Goal: Information Seeking & Learning: Learn about a topic

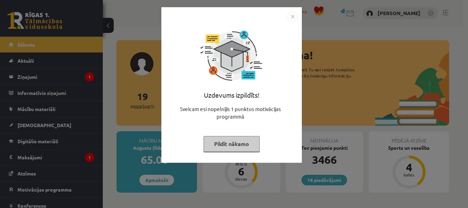
click at [230, 143] on button "Pildīt nākamo" at bounding box center [231, 144] width 56 height 16
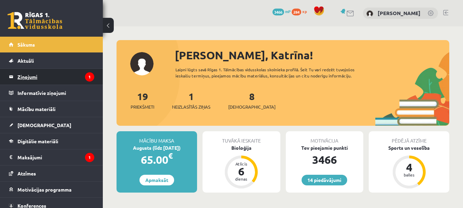
click at [29, 77] on legend "Ziņojumi 1" at bounding box center [55, 77] width 77 height 16
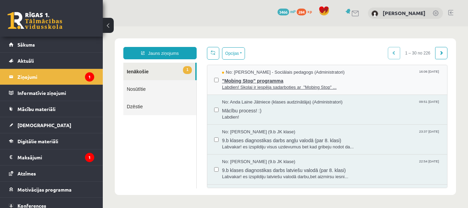
click at [257, 83] on span ""Mobing Stop" programma" at bounding box center [331, 80] width 218 height 9
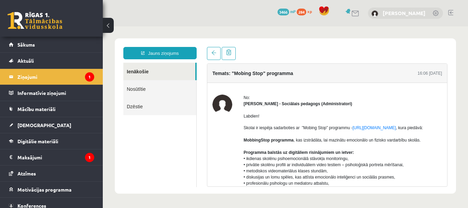
click at [394, 13] on link "[PERSON_NAME]" at bounding box center [404, 13] width 43 height 7
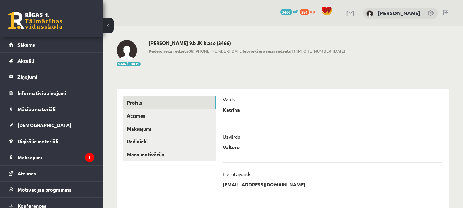
click at [33, 17] on link at bounding box center [35, 20] width 55 height 17
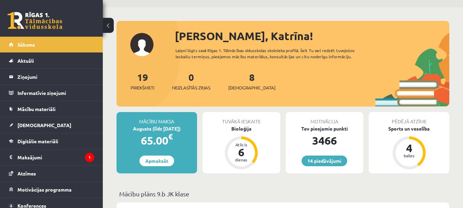
scroll to position [34, 0]
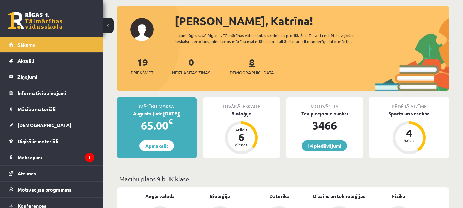
click at [241, 64] on link "8 Ieskaites" at bounding box center [251, 66] width 47 height 20
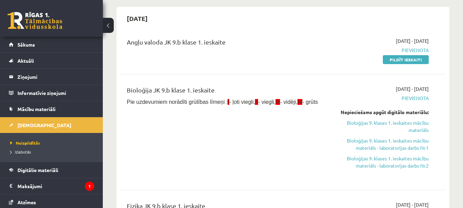
scroll to position [68, 0]
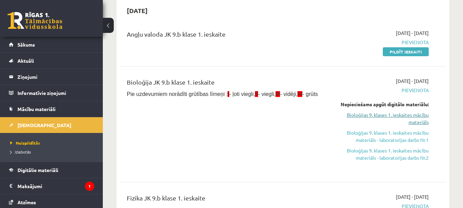
click at [352, 114] on link "Bioloģijas 9. klases 1. ieskaites mācību materiāls" at bounding box center [382, 118] width 94 height 14
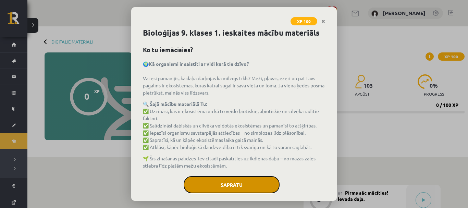
click at [249, 190] on button "Sapratu" at bounding box center [232, 184] width 96 height 17
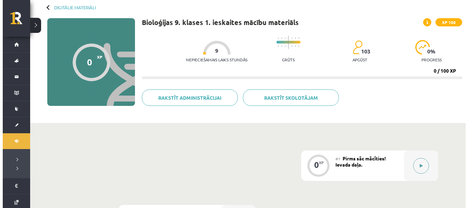
scroll to position [68, 0]
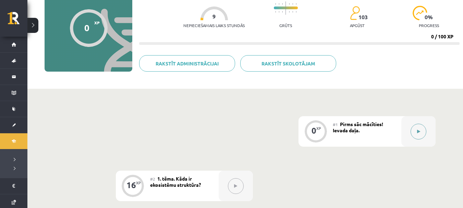
click at [417, 130] on icon at bounding box center [418, 131] width 3 height 4
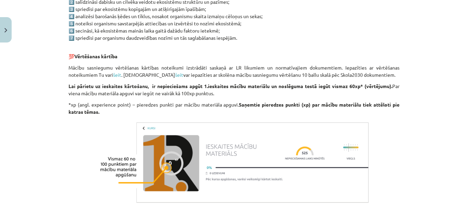
scroll to position [454, 0]
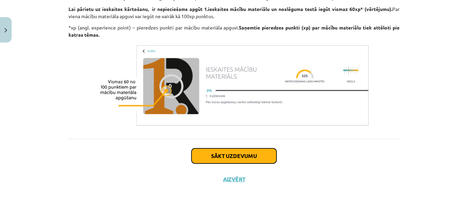
click at [236, 157] on button "Sākt uzdevumu" at bounding box center [233, 155] width 85 height 15
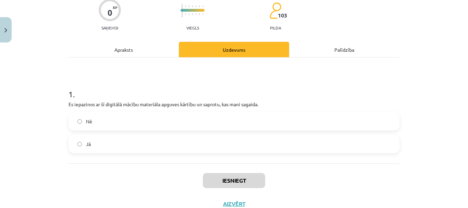
scroll to position [84, 0]
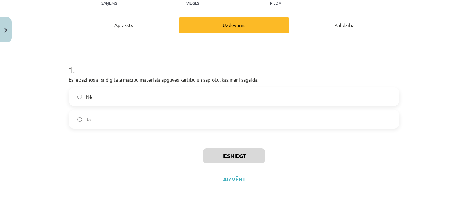
click at [160, 119] on label "Jā" at bounding box center [233, 119] width 329 height 17
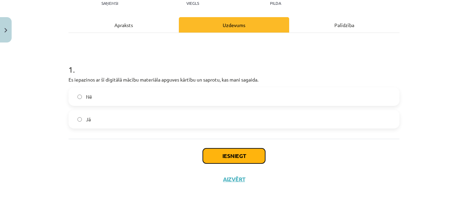
click at [234, 155] on button "Iesniegt" at bounding box center [234, 155] width 62 height 15
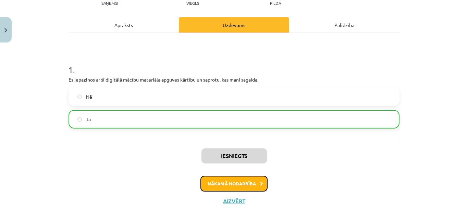
click at [247, 185] on button "Nākamā nodarbība" at bounding box center [233, 184] width 67 height 16
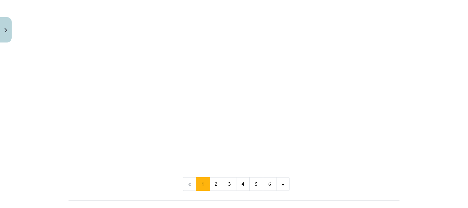
scroll to position [730, 0]
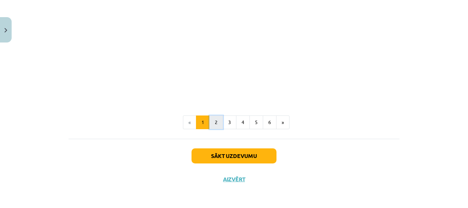
click at [212, 121] on button "2" at bounding box center [216, 122] width 14 height 14
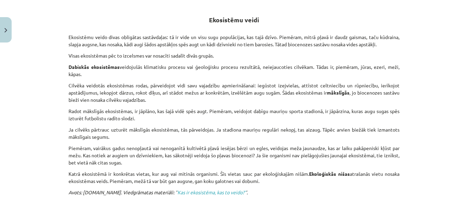
scroll to position [20, 0]
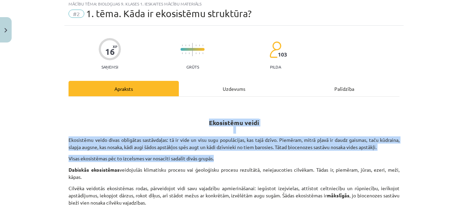
click at [201, 121] on h2 "Ekosistēmu veidi" at bounding box center [233, 119] width 331 height 32
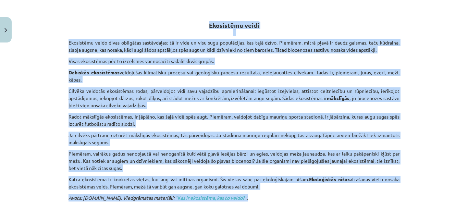
scroll to position [169, 0]
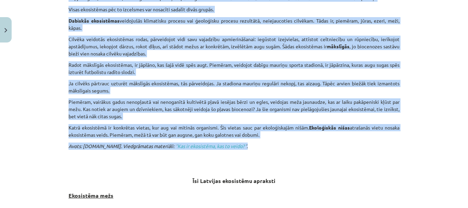
drag, startPoint x: 204, startPoint y: 120, endPoint x: 237, endPoint y: 144, distance: 41.2
click at [237, 144] on div "Ekosistēmu veidi Ekosistēmu veido divas obligātas sastāvdaļas: tā ir vide un vi…" at bounding box center [233, 187] width 331 height 467
copy div "Ekosistēmu veidi Ekosistēmu veido divas obligātas sastāvdaļas: tā ir vide un vi…"
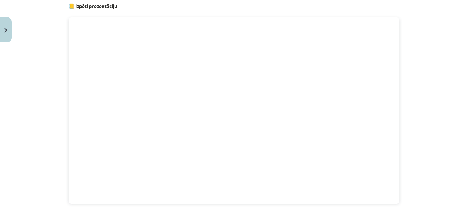
scroll to position [409, 0]
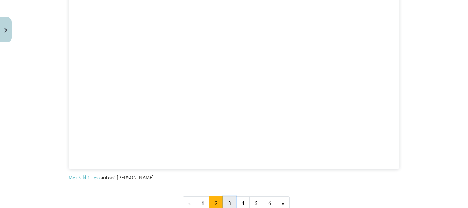
click at [227, 204] on button "3" at bounding box center [230, 203] width 14 height 14
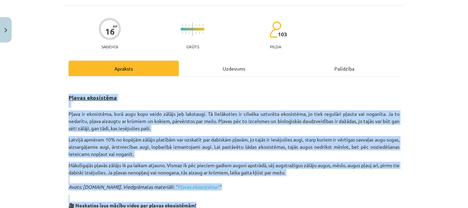
scroll to position [48, 0]
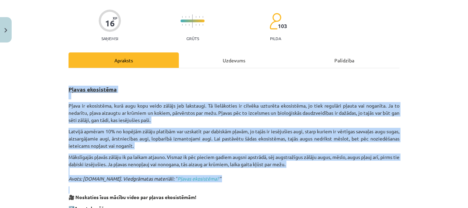
drag, startPoint x: 65, startPoint y: 120, endPoint x: 244, endPoint y: 188, distance: 191.6
copy div "Pļavas ekosistēma Pļava ir ekosistēma, kurā augu kopu veido zālājs jeb lakstaug…"
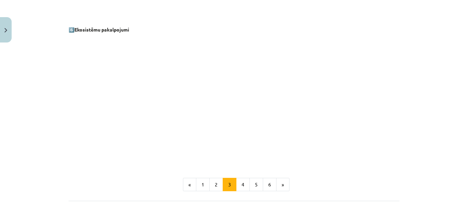
scroll to position [993, 0]
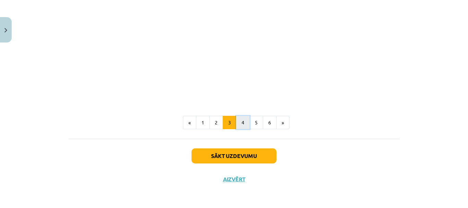
click at [240, 121] on button "4" at bounding box center [243, 123] width 14 height 14
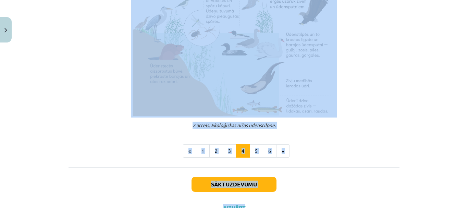
scroll to position [294, 0]
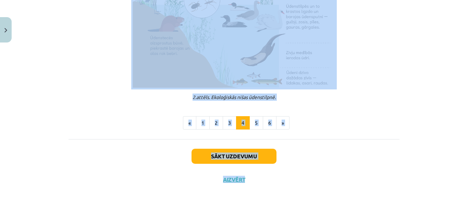
drag, startPoint x: 60, startPoint y: 77, endPoint x: 282, endPoint y: 98, distance: 223.2
click at [282, 98] on div "Mācību tēma: Bioloģijas 9. klases 1. ieskaites mācību materiāls #2 1. tēma. Kād…" at bounding box center [234, 104] width 468 height 208
copy div "Ezera un upes ekosistēma Ezeri un upes ir dabiskas ekosistēmas, kurās dzīvās bū…"
click at [253, 121] on button "5" at bounding box center [256, 123] width 14 height 14
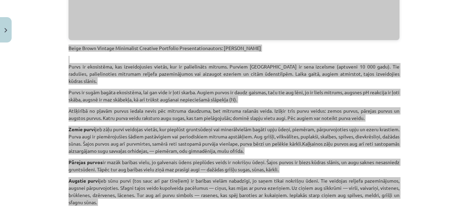
scroll to position [328, 0]
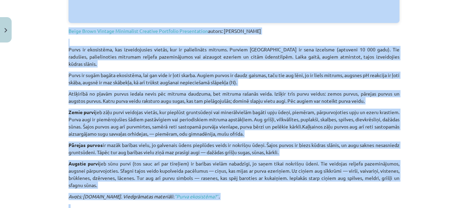
drag, startPoint x: 62, startPoint y: 47, endPoint x: 240, endPoint y: 180, distance: 221.9
click at [240, 180] on div "16 XP Saņemsi Grūts 103 pilda Apraksts Uzdevums Palīdzība Purva ekosistēma 📒 Iz…" at bounding box center [233, 79] width 339 height 725
copy div "Purvs ir ekosistēma, kas izveidojusies vietās, kur ir palielināts mitrums. Purv…"
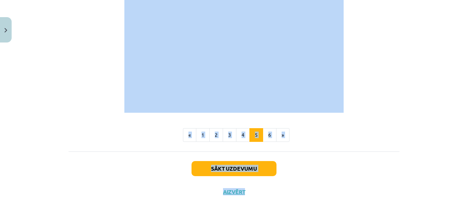
scroll to position [573, 0]
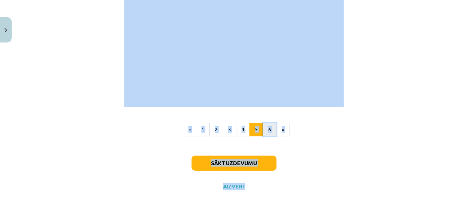
click at [267, 125] on button "6" at bounding box center [270, 130] width 14 height 14
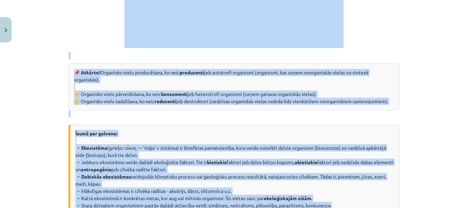
scroll to position [328, 0]
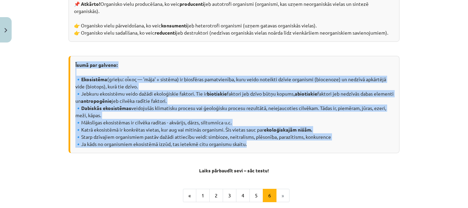
drag, startPoint x: 65, startPoint y: 53, endPoint x: 290, endPoint y: 145, distance: 243.3
copy div "Īsumā par galveno: 🔹Ekosistēma (grieķu: οἶκος — 'māja' + sistēma) ir biosfēras …"
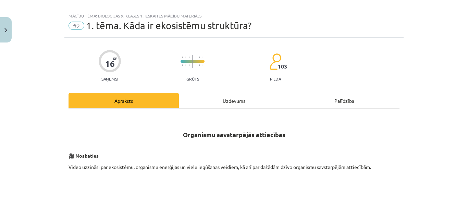
scroll to position [0, 0]
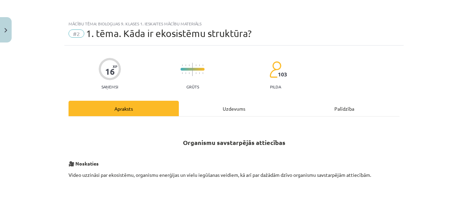
click at [233, 109] on div "Uzdevums" at bounding box center [234, 108] width 110 height 15
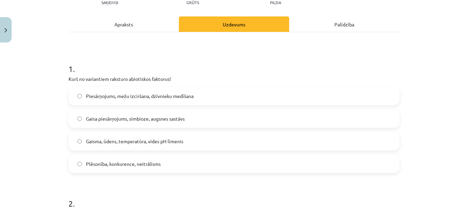
scroll to position [86, 0]
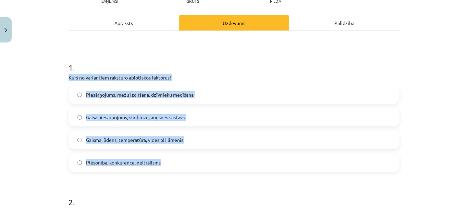
drag, startPoint x: 66, startPoint y: 77, endPoint x: 207, endPoint y: 156, distance: 161.8
click at [207, 156] on div "1 . Kurš no variantiem raksturo abiotiskos faktorus! Piesārņojums, mežu izcirša…" at bounding box center [233, 111] width 331 height 121
copy div "Kurš no variantiem raksturo abiotiskos faktorus! Piesārņojums, mežu izciršana, …"
click at [176, 141] on span "Gaisma, ūdens, temperatūra, vides pH līmenis" at bounding box center [134, 139] width 97 height 7
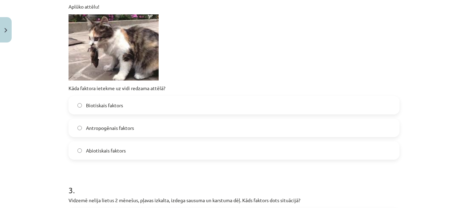
scroll to position [257, 0]
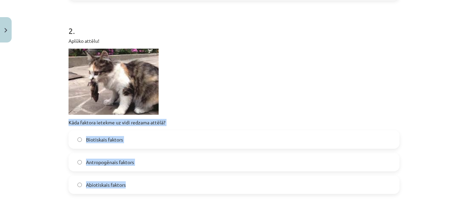
drag, startPoint x: 62, startPoint y: 122, endPoint x: 145, endPoint y: 173, distance: 98.1
click at [146, 174] on div "Mācību tēma: Bioloģijas 9. klases 1. ieskaites mācību materiāls #2 1. tēma. Kād…" at bounding box center [234, 104] width 468 height 208
copy div "Kāda faktora ietekme uz vidi redzama attēlā? Biotiskais faktors Antropogēnais f…"
click at [103, 138] on span "Biotiskais faktors" at bounding box center [104, 139] width 37 height 7
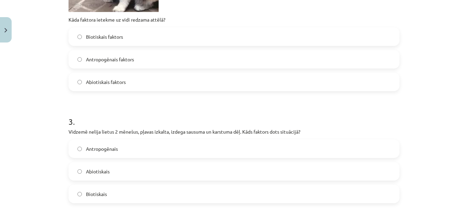
scroll to position [428, 0]
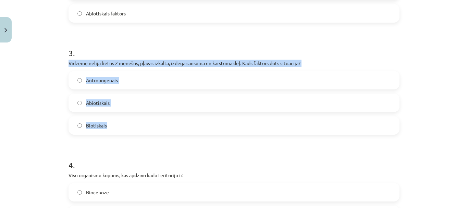
drag, startPoint x: 60, startPoint y: 61, endPoint x: 137, endPoint y: 130, distance: 103.5
click at [137, 130] on div "Mācību tēma: Bioloģijas 9. klases 1. ieskaites mācību materiāls #2 1. tēma. Kād…" at bounding box center [234, 104] width 468 height 208
copy div "Vidzemē nelija lietus 2 mēnešus, pļavas izkalta, izdega sausuma un karstuma dēļ…"
drag, startPoint x: 96, startPoint y: 103, endPoint x: 161, endPoint y: 114, distance: 65.7
click at [96, 103] on span "Abiotiskais" at bounding box center [98, 102] width 24 height 7
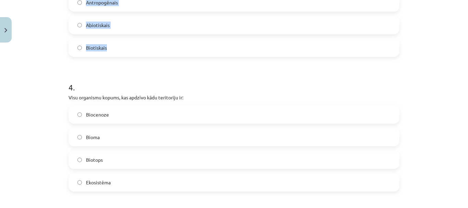
scroll to position [531, 0]
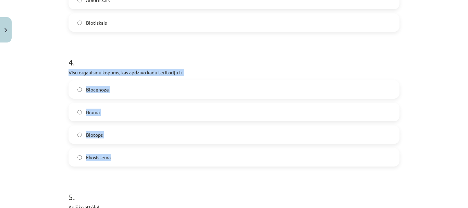
drag, startPoint x: 80, startPoint y: 80, endPoint x: 154, endPoint y: 150, distance: 102.2
click at [154, 150] on div "16 XP Saņemsi Grūts 103 pilda Apraksts Uzdevums Palīdzība 1 . Kurš no variantie…" at bounding box center [233, 36] width 339 height 1042
copy div "Visu organismu kopums, kas apdzīvo kādu teritoriju ir: Biocenoze Bioma Biotops …"
click at [112, 91] on label "Biocenoze" at bounding box center [233, 89] width 329 height 17
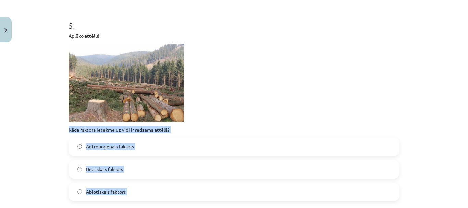
scroll to position [706, 0]
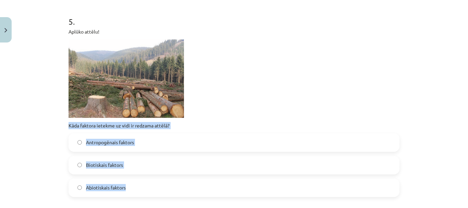
drag, startPoint x: 63, startPoint y: 128, endPoint x: 140, endPoint y: 196, distance: 103.1
copy div "Kāda faktora ietekme uz vidi ir redzama attēlā? Antropogēnais faktors Biotiskai…"
click at [126, 144] on span "Antropogēnais faktors" at bounding box center [110, 142] width 48 height 7
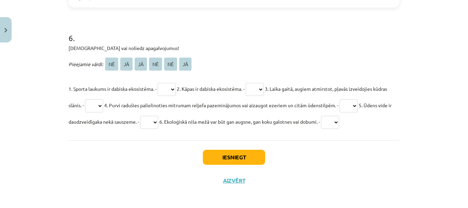
scroll to position [897, 0]
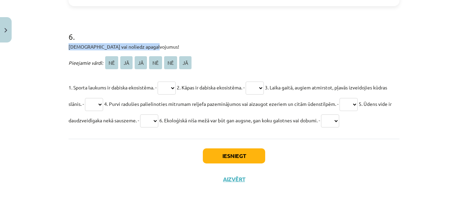
drag, startPoint x: 65, startPoint y: 48, endPoint x: 151, endPoint y: 47, distance: 86.3
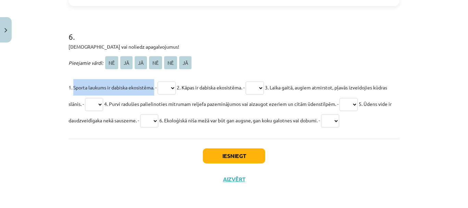
drag, startPoint x: 71, startPoint y: 85, endPoint x: 153, endPoint y: 88, distance: 82.9
click at [153, 88] on span "1. Sporta laukums ir dabiska ekosistēma. -" at bounding box center [112, 87] width 88 height 6
click at [176, 85] on select "** ** ** ** ** **" at bounding box center [167, 88] width 18 height 13
select select "**"
click at [158, 82] on select "** ** ** ** ** **" at bounding box center [167, 88] width 18 height 13
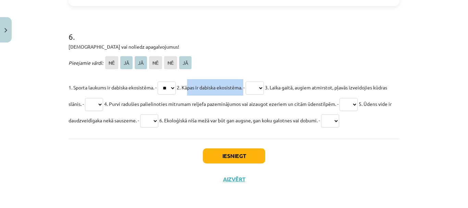
drag, startPoint x: 186, startPoint y: 87, endPoint x: 247, endPoint y: 87, distance: 61.0
click at [245, 87] on span "2. Kāpas ir dabiska ekosistēma. -" at bounding box center [211, 87] width 68 height 6
click at [264, 86] on select "** ** ** ** ** **" at bounding box center [255, 88] width 18 height 13
select select "**"
click at [252, 82] on select "** ** ** ** ** **" at bounding box center [255, 88] width 18 height 13
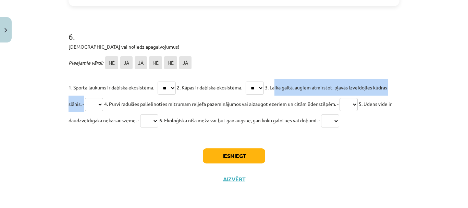
drag, startPoint x: 280, startPoint y: 86, endPoint x: 95, endPoint y: 105, distance: 185.8
click at [95, 105] on span "3. Laika gaitā, augiem atmirstot, pļavās izveidojies kūdras slānis. -" at bounding box center [227, 95] width 318 height 23
click at [103, 100] on select "** ** ** ** ** **" at bounding box center [94, 104] width 18 height 13
select select "**"
click at [99, 98] on select "** ** ** ** ** **" at bounding box center [94, 104] width 18 height 13
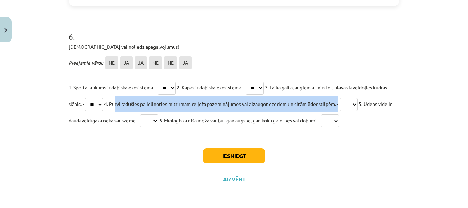
drag, startPoint x: 127, startPoint y: 103, endPoint x: 354, endPoint y: 108, distance: 226.7
click at [354, 108] on p "1. Sporta laukums ir dabiska ekosistēma. - ** ** ** ** ** ** 2. Kāpas ir dabisk…" at bounding box center [233, 103] width 331 height 49
click at [358, 101] on select "** ** ** ** ** **" at bounding box center [348, 104] width 18 height 13
select select "**"
click at [358, 98] on select "** ** ** ** ** **" at bounding box center [348, 104] width 18 height 13
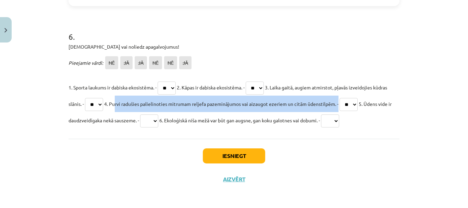
drag, startPoint x: 64, startPoint y: 118, endPoint x: 165, endPoint y: 120, distance: 101.4
click at [158, 120] on select "** ** ** ** ** **" at bounding box center [149, 120] width 18 height 13
select select "**"
click at [158, 114] on select "** ** ** ** ** **" at bounding box center [149, 120] width 18 height 13
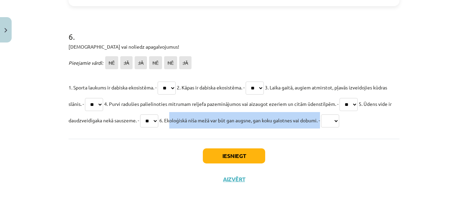
drag, startPoint x: 196, startPoint y: 120, endPoint x: 352, endPoint y: 121, distance: 155.5
click at [320, 121] on span "6. Ekoloģiskā niša mežā var būt gan augsne, gan koku galotnes vai dobumi. -" at bounding box center [239, 120] width 161 height 6
click at [339, 120] on select "** ** ** ** ** **" at bounding box center [330, 120] width 18 height 13
select select "**"
click at [339, 114] on select "** ** ** ** ** **" at bounding box center [330, 120] width 18 height 13
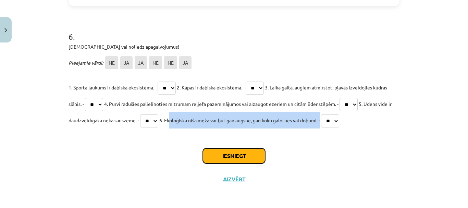
click at [252, 153] on button "Iesniegt" at bounding box center [234, 155] width 62 height 15
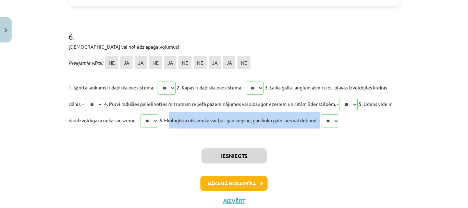
click at [349, 168] on div "Iesniegts Nākamā nodarbība Aizvērt" at bounding box center [233, 174] width 331 height 70
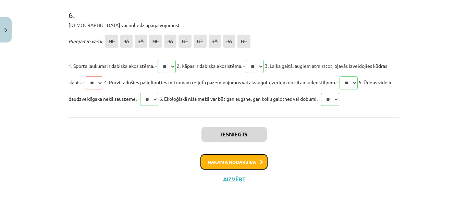
click at [260, 163] on icon at bounding box center [261, 162] width 3 height 4
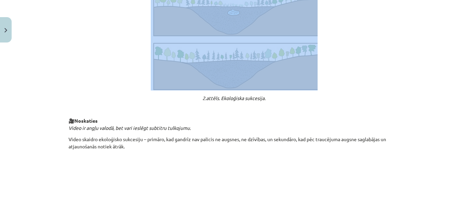
scroll to position [566, 0]
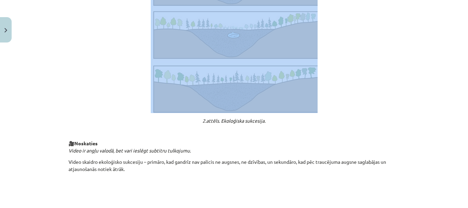
drag, startPoint x: 171, startPoint y: 124, endPoint x: 315, endPoint y: 86, distance: 148.9
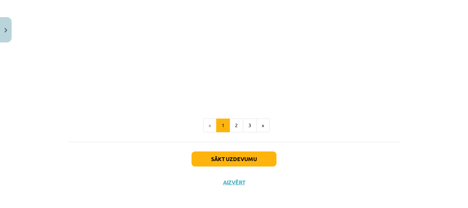
scroll to position [767, 0]
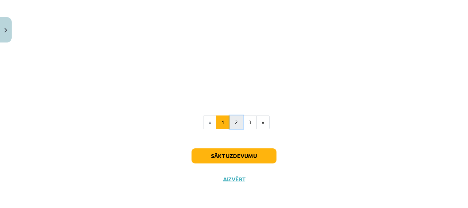
click at [234, 121] on button "2" at bounding box center [236, 122] width 14 height 14
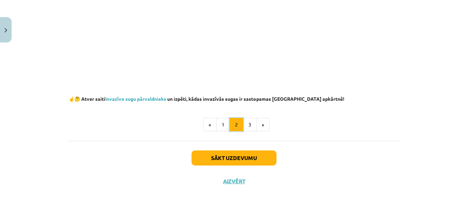
scroll to position [212, 0]
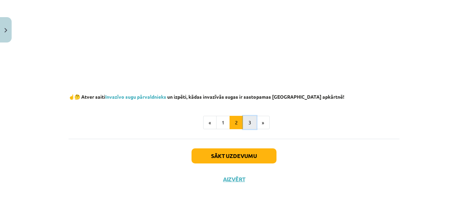
click at [245, 122] on button "3" at bounding box center [250, 123] width 14 height 14
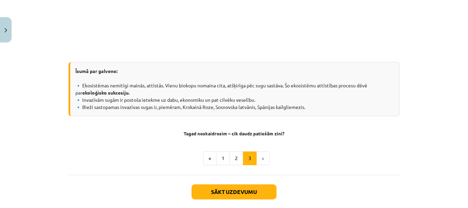
scroll to position [705, 0]
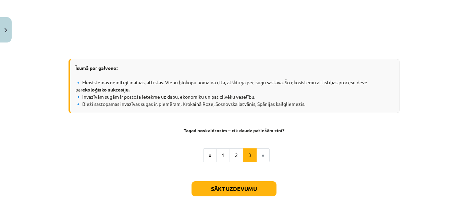
drag, startPoint x: 70, startPoint y: 64, endPoint x: 325, endPoint y: 109, distance: 258.4
click at [325, 109] on div "Īsumā par galveno: 🔹 Ekosistēmas nemitīgi mainās, attīstās. Vienu biokopu nomai…" at bounding box center [233, 86] width 331 height 54
click at [260, 193] on button "Sākt uzdevumu" at bounding box center [233, 188] width 85 height 15
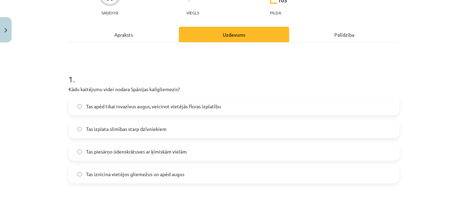
scroll to position [86, 0]
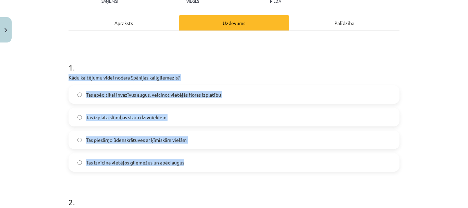
drag, startPoint x: 64, startPoint y: 77, endPoint x: 251, endPoint y: 162, distance: 205.8
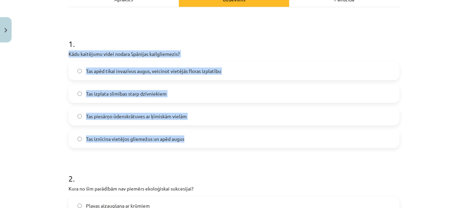
scroll to position [154, 0]
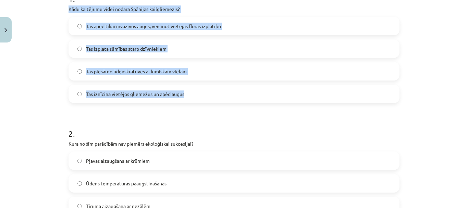
click at [145, 92] on span "Tas iznīcina vietējos gliemežus un apēd augus" at bounding box center [135, 93] width 98 height 7
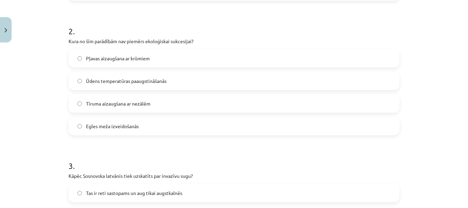
scroll to position [257, 0]
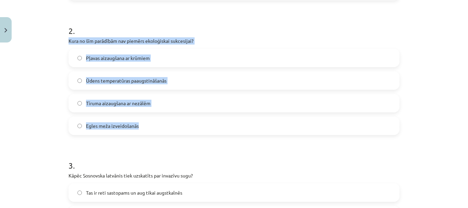
drag, startPoint x: 62, startPoint y: 40, endPoint x: 172, endPoint y: 128, distance: 140.6
drag, startPoint x: 116, startPoint y: 78, endPoint x: 188, endPoint y: 108, distance: 78.3
click at [116, 78] on span "Ūdens temperatūras paaugstināšanās" at bounding box center [126, 80] width 80 height 7
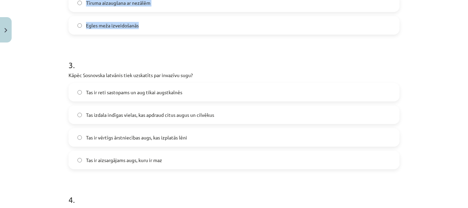
scroll to position [360, 0]
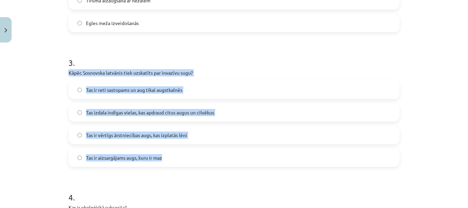
drag, startPoint x: 62, startPoint y: 70, endPoint x: 205, endPoint y: 164, distance: 171.1
click at [208, 155] on label "Tas ir aizsargājams augs, kuru ir maz" at bounding box center [233, 157] width 329 height 17
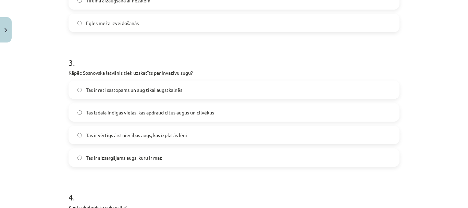
click at [158, 112] on span "Tas izdala indīgas vielas, kas apdraud citus augus un cilvēkus" at bounding box center [150, 112] width 128 height 7
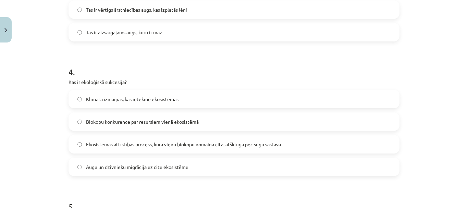
scroll to position [497, 0]
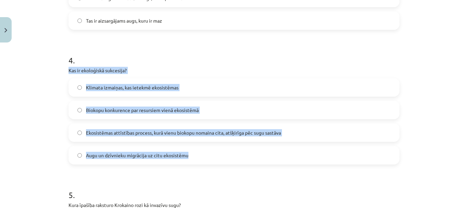
drag, startPoint x: 67, startPoint y: 70, endPoint x: 189, endPoint y: 152, distance: 147.7
click at [189, 152] on div "4 . Kas ir ekoloģiskā sukcesija? Klimata izmaiņas, kas ietekmē ekosistēmas Biok…" at bounding box center [233, 103] width 331 height 121
click at [214, 134] on span "Ekosistēmas attīstības process, kurā vienu biokopu nomaina cita, atšķirīga pēc …" at bounding box center [183, 132] width 195 height 7
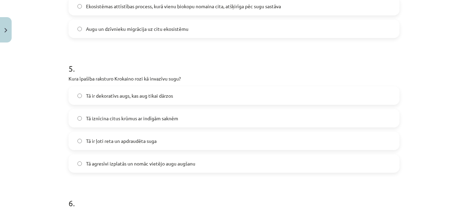
scroll to position [634, 0]
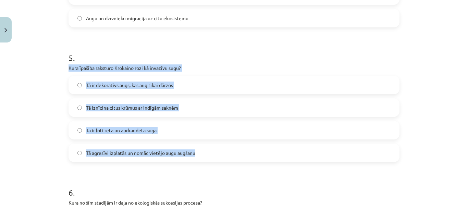
drag, startPoint x: 62, startPoint y: 67, endPoint x: 216, endPoint y: 153, distance: 175.7
click at [216, 153] on div "17 XP Saņemsi Viegls 103 pilda Apraksts Uzdevums Palīdzība 1 . Kādu kaitējumu v…" at bounding box center [233, 20] width 339 height 1216
click at [180, 153] on span "Tā agresīvi izplatās un nomāc vietējo augu augšanu" at bounding box center [140, 152] width 109 height 7
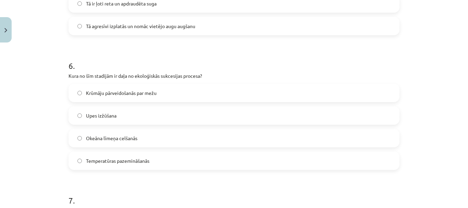
scroll to position [771, 0]
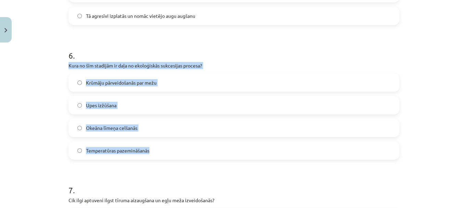
drag, startPoint x: 63, startPoint y: 64, endPoint x: 168, endPoint y: 151, distance: 136.0
drag, startPoint x: 145, startPoint y: 82, endPoint x: 157, endPoint y: 91, distance: 15.2
click at [145, 82] on span "Krūmāju pārveidošanās par mežu" at bounding box center [121, 82] width 71 height 7
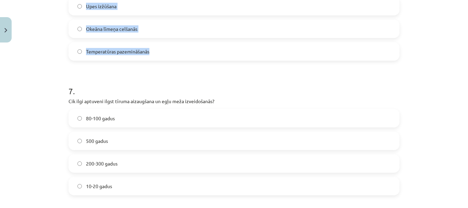
scroll to position [907, 0]
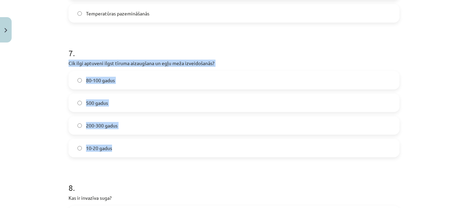
drag, startPoint x: 64, startPoint y: 65, endPoint x: 151, endPoint y: 150, distance: 122.1
click at [100, 124] on span "200-300 gadus" at bounding box center [102, 125] width 32 height 7
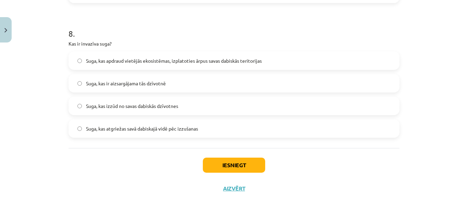
scroll to position [1071, 0]
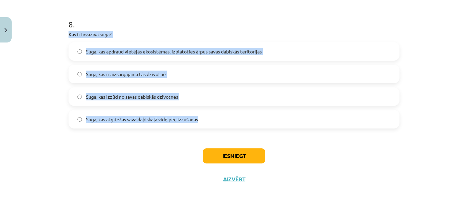
drag, startPoint x: 65, startPoint y: 35, endPoint x: 230, endPoint y: 125, distance: 188.5
click at [202, 51] on span "Suga, kas apdraud vietējās ekosistēmas, izplatoties ārpus savas dabiskās terito…" at bounding box center [174, 51] width 176 height 7
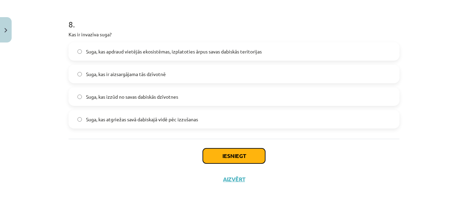
click at [241, 155] on button "Iesniegt" at bounding box center [234, 155] width 62 height 15
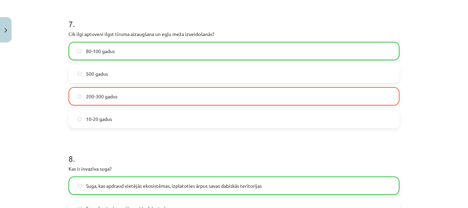
scroll to position [1093, 0]
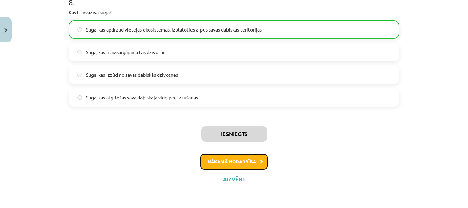
click at [251, 159] on button "Nākamā nodarbība" at bounding box center [233, 162] width 67 height 16
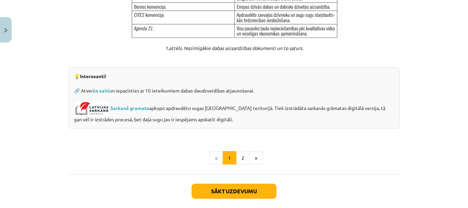
scroll to position [596, 0]
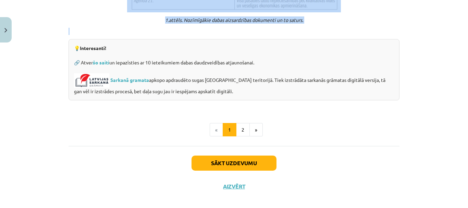
drag, startPoint x: 134, startPoint y: 123, endPoint x: 306, endPoint y: 19, distance: 201.3
click at [241, 123] on button "2" at bounding box center [243, 130] width 14 height 14
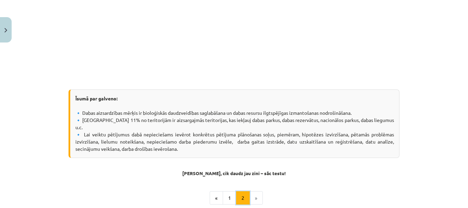
scroll to position [225, 0]
drag, startPoint x: 71, startPoint y: 97, endPoint x: 186, endPoint y: 142, distance: 124.1
click at [186, 142] on div "Īsumā par galveno: 🔹 Dabas aizsardzības mērķis ir bioloģiskās daudzveidības sag…" at bounding box center [233, 123] width 331 height 68
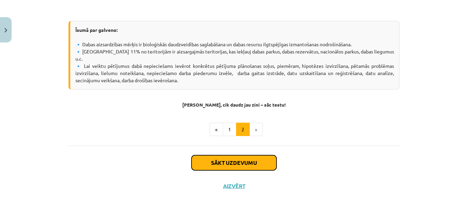
click at [242, 157] on button "Sākt uzdevumu" at bounding box center [233, 162] width 85 height 15
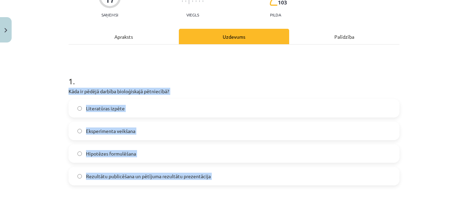
scroll to position [83, 0]
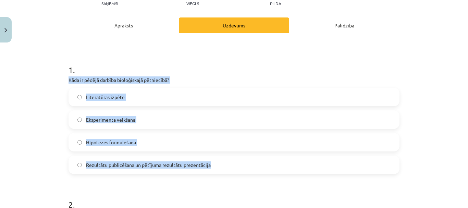
drag, startPoint x: 97, startPoint y: 154, endPoint x: 213, endPoint y: 168, distance: 117.0
click at [156, 167] on span "Rezultātu publicēšana un pētījuma rezultātu prezentācija" at bounding box center [148, 164] width 125 height 7
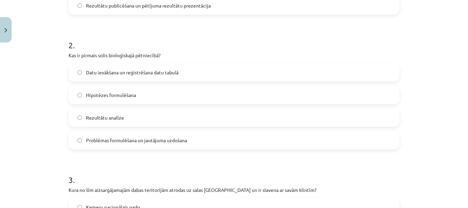
scroll to position [254, 0]
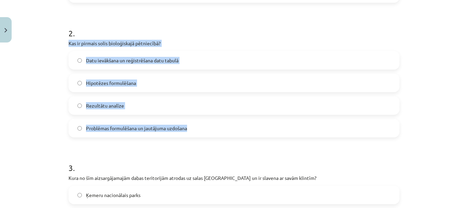
drag, startPoint x: 65, startPoint y: 42, endPoint x: 192, endPoint y: 128, distance: 153.5
click at [125, 126] on span "Problēmas formulēšana un jautājuma uzdošana" at bounding box center [136, 128] width 101 height 7
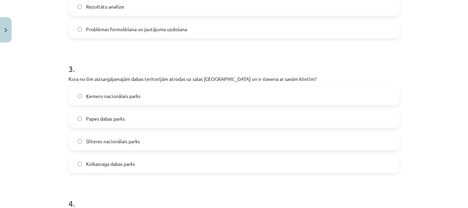
scroll to position [357, 0]
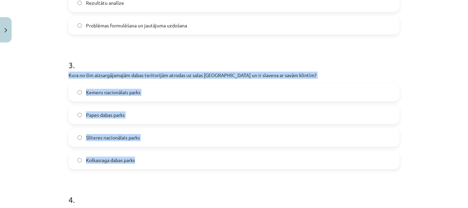
drag, startPoint x: 66, startPoint y: 77, endPoint x: 156, endPoint y: 159, distance: 121.9
click at [156, 159] on div "3 . Kura no šīm aizsargājamajām dabas teritorijām atrodas uz salas Baltijas jūr…" at bounding box center [233, 108] width 331 height 121
click at [105, 139] on span "Slīteres nacionālais parks" at bounding box center [113, 137] width 54 height 7
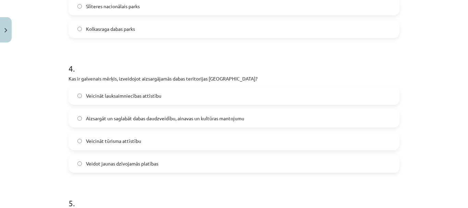
scroll to position [494, 0]
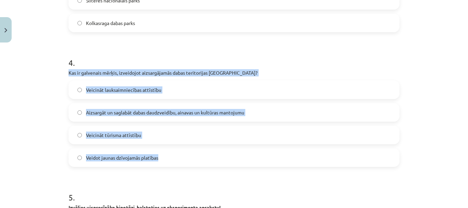
drag, startPoint x: 63, startPoint y: 75, endPoint x: 184, endPoint y: 154, distance: 143.9
click at [184, 154] on div "17 XP Saņemsi Viegls 103 pilda Apraksts Uzdevums Palīdzība 1 . Kāda ir pēdējā d…" at bounding box center [233, 177] width 339 height 1253
click at [188, 115] on span "Aizsargāt un saglabāt dabas daudzveidību, ainavas un kultūras mantojumu" at bounding box center [165, 112] width 158 height 7
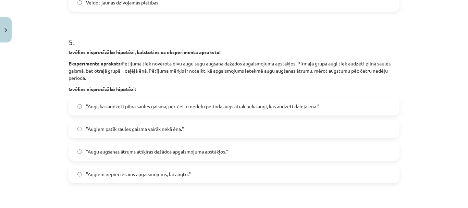
scroll to position [665, 0]
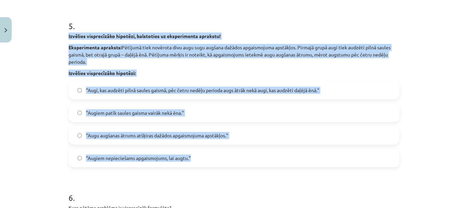
drag, startPoint x: 63, startPoint y: 33, endPoint x: 214, endPoint y: 157, distance: 195.2
click at [214, 157] on div "17 XP Saņemsi Viegls 103 pilda Apraksts Uzdevums Palīdzība 1 . Kāda ir pēdējā d…" at bounding box center [233, 6] width 339 height 1253
click at [324, 118] on label ""Augiem patīk saules gaisma vairāk nekā ēna."" at bounding box center [233, 112] width 329 height 17
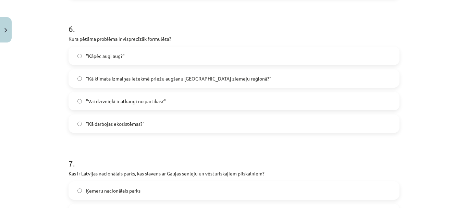
scroll to position [837, 0]
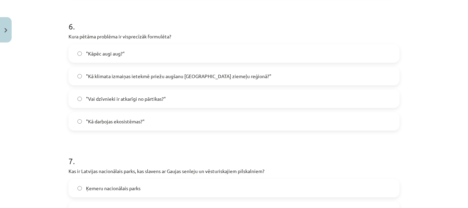
click at [117, 75] on span ""Kā klimata izmaiņas ietekmē priežu augšanu Latvijas ziemeļu reģionā?"" at bounding box center [178, 76] width 185 height 7
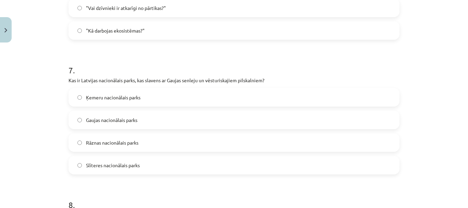
scroll to position [939, 0]
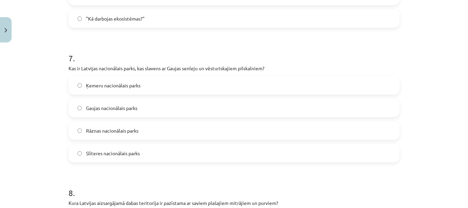
click at [114, 109] on span "Gaujas nacionālais parks" at bounding box center [111, 107] width 51 height 7
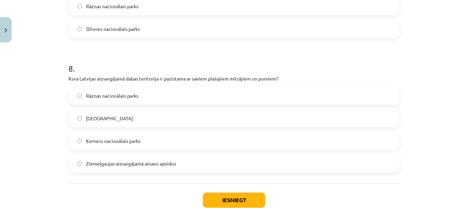
scroll to position [1076, 0]
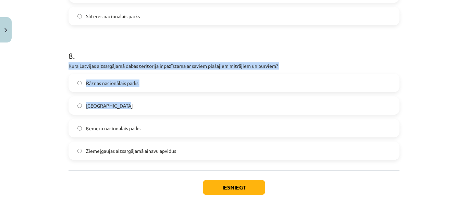
drag, startPoint x: 65, startPoint y: 65, endPoint x: 136, endPoint y: 112, distance: 85.2
click at [186, 114] on div "Papes dabas park" at bounding box center [233, 105] width 331 height 18
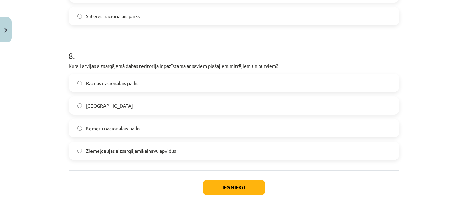
click at [165, 134] on label "Ķemeru nacionālais parks" at bounding box center [233, 128] width 329 height 17
click at [241, 186] on button "Iesniegt" at bounding box center [234, 187] width 62 height 15
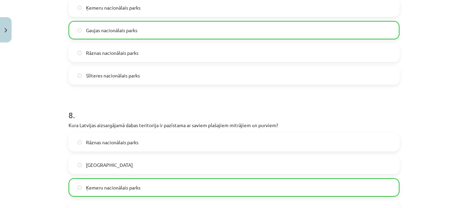
scroll to position [1130, 0]
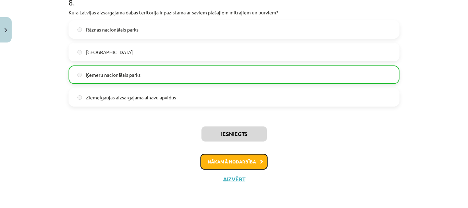
click at [236, 159] on button "Nākamā nodarbība" at bounding box center [233, 162] width 67 height 16
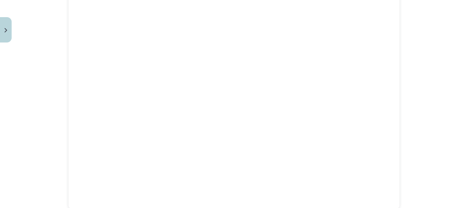
scroll to position [792, 0]
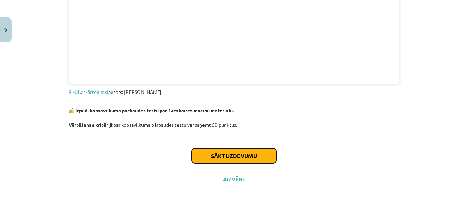
click at [226, 159] on button "Sākt uzdevumu" at bounding box center [233, 155] width 85 height 15
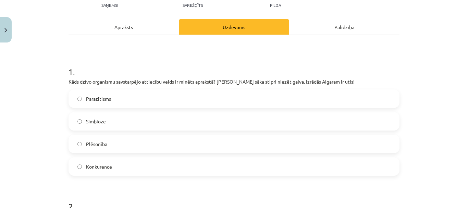
scroll to position [86, 0]
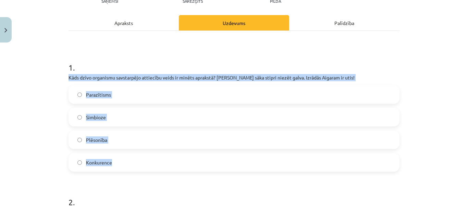
drag, startPoint x: 62, startPoint y: 76, endPoint x: 152, endPoint y: 164, distance: 125.7
click at [125, 96] on label "Parazītisms" at bounding box center [233, 94] width 329 height 17
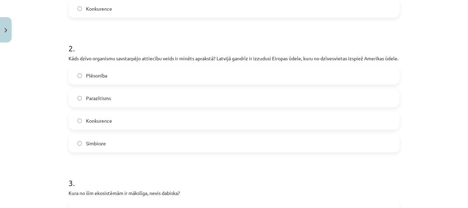
scroll to position [257, 0]
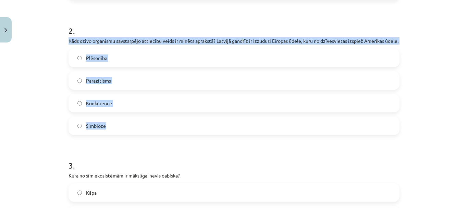
drag, startPoint x: 63, startPoint y: 38, endPoint x: 128, endPoint y: 126, distance: 109.1
click at [118, 111] on label "Konkurence" at bounding box center [233, 103] width 329 height 17
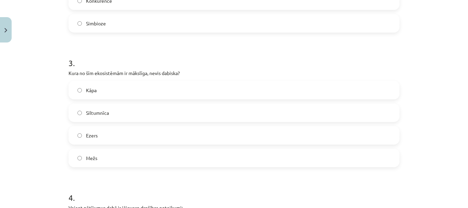
scroll to position [360, 0]
click at [118, 116] on label "Siltumnīca" at bounding box center [233, 112] width 329 height 17
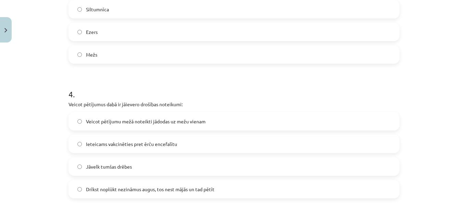
scroll to position [497, 0]
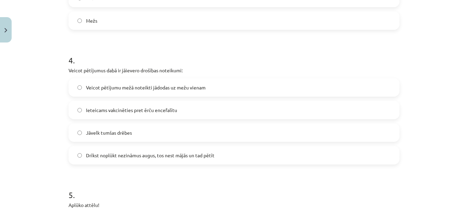
click at [86, 114] on span "Ieteicams vakcinēties pret ērču encefalītu" at bounding box center [131, 110] width 91 height 7
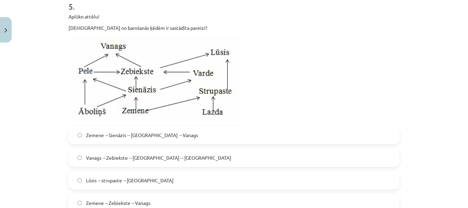
scroll to position [668, 0]
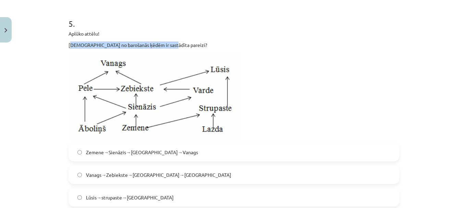
drag, startPoint x: 67, startPoint y: 53, endPoint x: 184, endPoint y: 52, distance: 116.1
click at [184, 49] on p "Kura no barošanās ķēdēm ir sastādīta pareizi?" at bounding box center [233, 44] width 331 height 7
drag, startPoint x: 63, startPoint y: 51, endPoint x: 175, endPoint y: 50, distance: 112.3
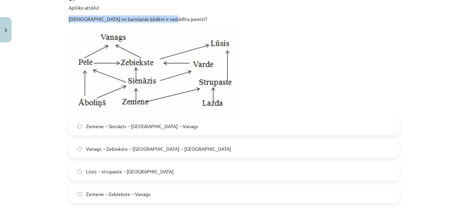
scroll to position [736, 0]
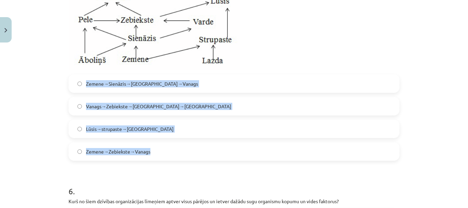
drag, startPoint x: 73, startPoint y: 87, endPoint x: 168, endPoint y: 154, distance: 116.8
click at [168, 154] on div "Zemene→Sienāzis→Zebiekste→Vanags Vanags→Zebiekste→Sienāzis→Zemene Lūsis→strupas…" at bounding box center [233, 117] width 331 height 86
click at [158, 86] on label "Zemene→Sienāzis→Zebiekste→Vanags" at bounding box center [233, 83] width 329 height 17
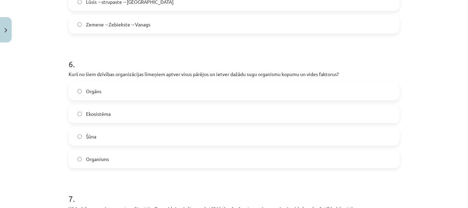
scroll to position [873, 0]
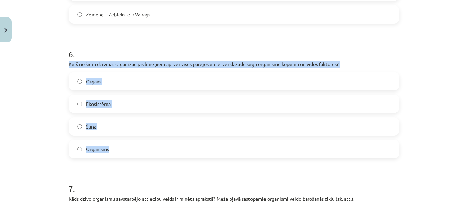
drag, startPoint x: 64, startPoint y: 71, endPoint x: 130, endPoint y: 152, distance: 104.9
click at [130, 152] on div "50 XP Saņemsi Sarežģīts 103 pilda Apraksts Uzdevums Palīdzība 1 . Kāds dzīvo or…" at bounding box center [233, 55] width 339 height 1767
click at [91, 108] on span "Ekosistēma" at bounding box center [98, 103] width 25 height 7
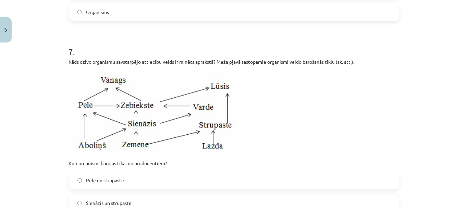
scroll to position [1044, 0]
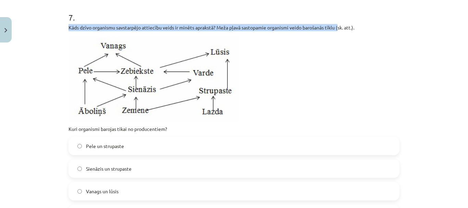
drag, startPoint x: 65, startPoint y: 36, endPoint x: 338, endPoint y: 35, distance: 272.9
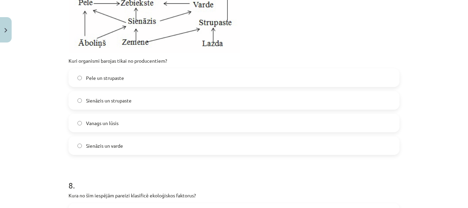
scroll to position [1113, 0]
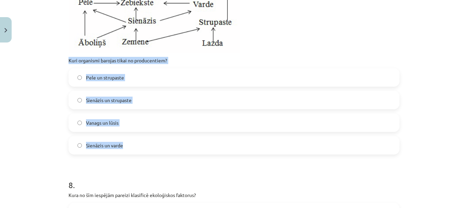
drag, startPoint x: 60, startPoint y: 68, endPoint x: 147, endPoint y: 149, distance: 119.0
click at [147, 149] on div "Mācību tēma: Bioloģijas 9. klases 1. ieskaites mācību materiāls #5 Noslēguma te…" at bounding box center [234, 104] width 468 height 208
click at [106, 104] on span "Sienāzis un strupaste" at bounding box center [109, 100] width 46 height 7
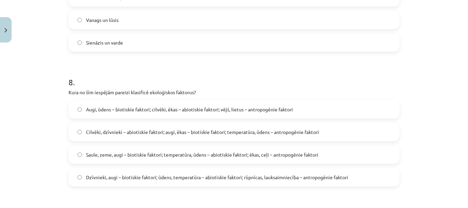
scroll to position [1250, 0]
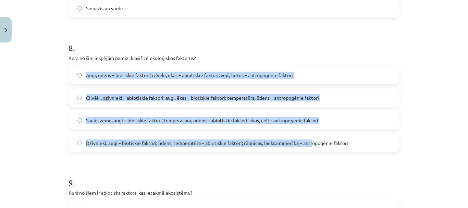
drag, startPoint x: 64, startPoint y: 71, endPoint x: 89, endPoint y: 96, distance: 35.4
click at [52, 92] on div "Mācību tēma: Bioloģijas 9. klases 1. ieskaites mācību materiāls #5 Noslēguma te…" at bounding box center [234, 104] width 468 height 208
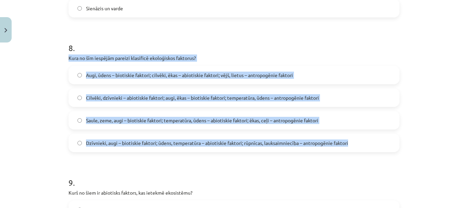
drag, startPoint x: 64, startPoint y: 64, endPoint x: 350, endPoint y: 143, distance: 297.4
click at [153, 147] on span "Dzīvnieki, augi – biotiskie faktori; ūdens, temperatūra – abiotiskie faktori; r…" at bounding box center [217, 142] width 262 height 7
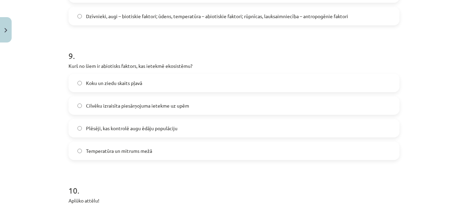
scroll to position [1387, 0]
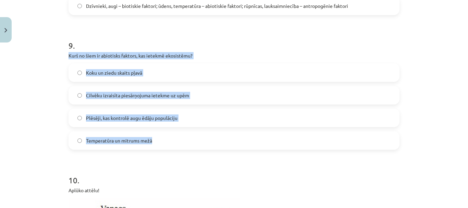
drag, startPoint x: 63, startPoint y: 59, endPoint x: 190, endPoint y: 148, distance: 155.1
click at [105, 144] on span "Temperatūra un mitrums mežā" at bounding box center [119, 140] width 66 height 7
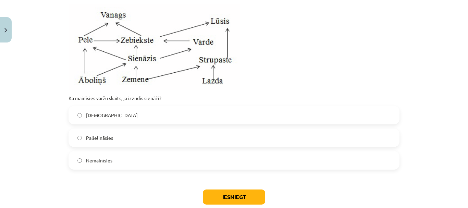
scroll to position [1592, 0]
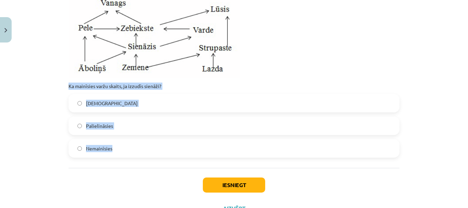
drag, startPoint x: 70, startPoint y: 92, endPoint x: 144, endPoint y: 152, distance: 94.9
click at [104, 107] on span "Samazināsies" at bounding box center [112, 103] width 52 height 7
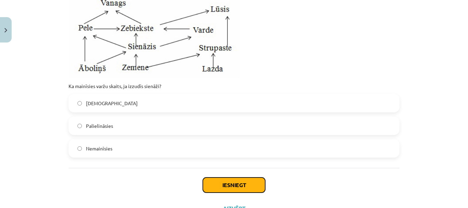
click at [248, 191] on button "Iesniegt" at bounding box center [234, 184] width 62 height 15
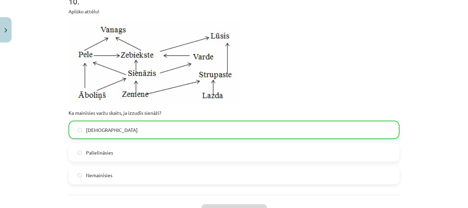
scroll to position [1651, 0]
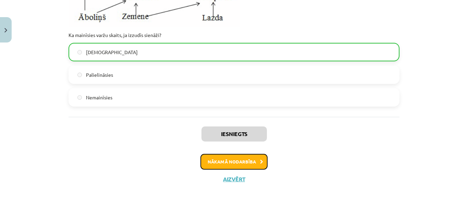
click at [249, 164] on button "Nākamā nodarbība" at bounding box center [233, 162] width 67 height 16
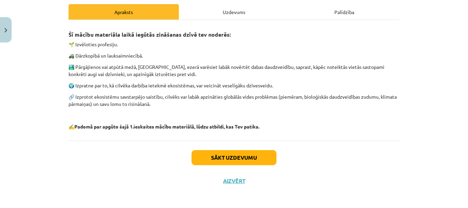
scroll to position [98, 0]
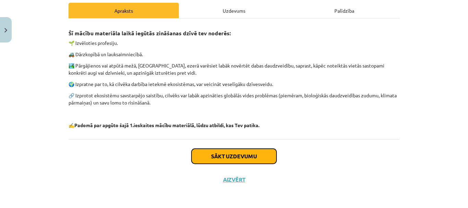
click at [226, 156] on button "Sākt uzdevumu" at bounding box center [233, 156] width 85 height 15
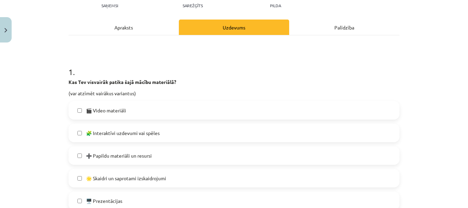
scroll to position [86, 0]
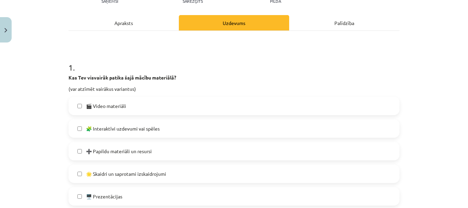
click at [100, 106] on span "🎬 Video materiāli" at bounding box center [106, 105] width 40 height 7
click at [118, 126] on span "🧩 Interaktīvi uzdevumi vai spēles" at bounding box center [123, 128] width 74 height 7
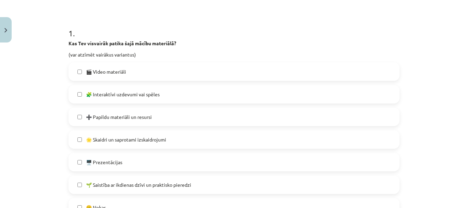
click at [160, 139] on span "🌟 Skaidri un saprotami izskaidrojumi" at bounding box center [126, 139] width 80 height 7
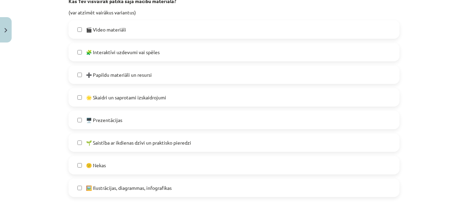
scroll to position [188, 0]
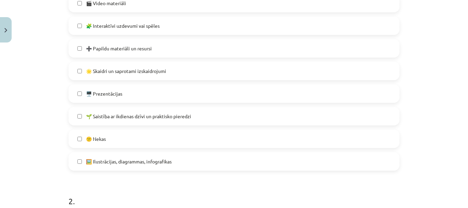
click at [170, 163] on span "🖼️ Ilustrācijas, diagrammas, infografikas" at bounding box center [129, 161] width 86 height 7
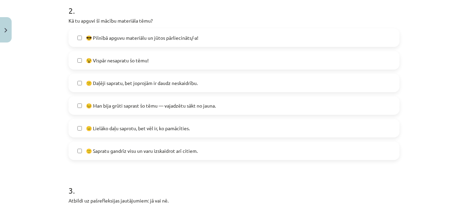
scroll to position [394, 0]
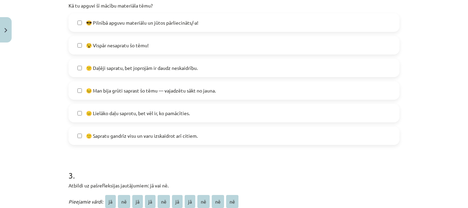
click at [128, 109] on label "😐 Lielāko daļu saprotu, bet vēl ir, ko pamācīties." at bounding box center [233, 112] width 329 height 17
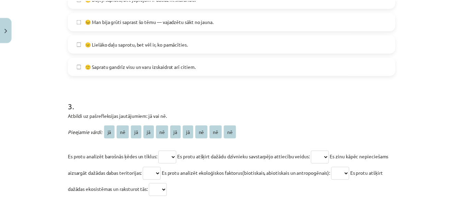
scroll to position [497, 0]
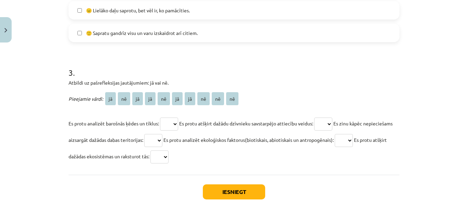
click at [172, 122] on select "** ** ** ** ** ** ** ** ** **" at bounding box center [169, 123] width 18 height 13
select select "**"
click at [160, 117] on select "** ** ** ** ** ** ** ** ** **" at bounding box center [169, 123] width 18 height 13
click at [329, 121] on select "** ** ** ** ** ** ** ** ** **" at bounding box center [323, 123] width 18 height 13
select select "**"
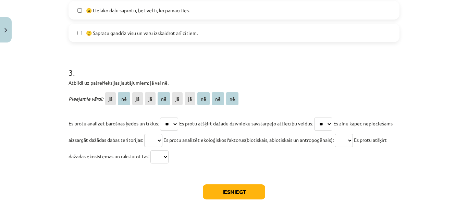
click at [318, 117] on select "** ** ** ** ** ** ** ** ** **" at bounding box center [323, 123] width 18 height 13
click at [162, 139] on select "** ** ** ** ** ** ** ** ** **" at bounding box center [153, 140] width 18 height 13
select select "**"
click at [162, 134] on select "** ** ** ** ** ** ** ** ** **" at bounding box center [153, 140] width 18 height 13
click at [353, 137] on select "** ** ** ** ** ** ** ** ** **" at bounding box center [344, 140] width 18 height 13
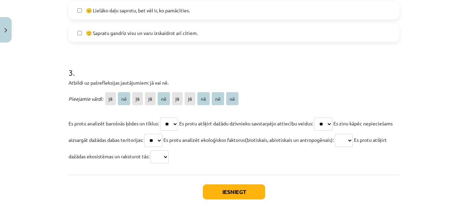
select select "**"
click at [353, 134] on select "** ** ** ** ** ** ** ** ** **" at bounding box center [344, 140] width 18 height 13
click at [168, 153] on select "** ** ** ** ** ** ** ** ** **" at bounding box center [159, 156] width 18 height 13
select select "**"
click at [168, 150] on select "** ** ** ** ** ** ** ** ** **" at bounding box center [159, 156] width 18 height 13
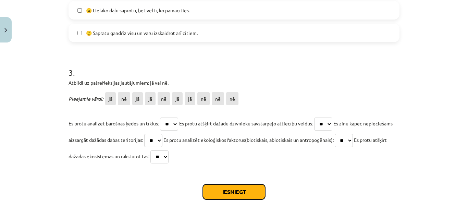
click at [230, 192] on button "Iesniegt" at bounding box center [234, 191] width 62 height 15
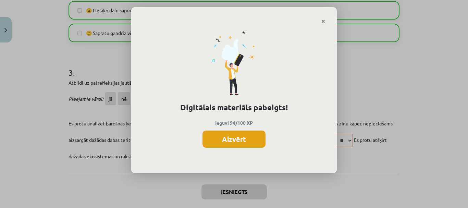
click at [237, 141] on button "Aizvērt" at bounding box center [233, 138] width 63 height 17
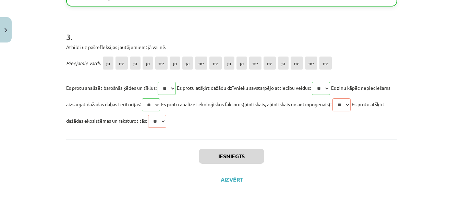
scroll to position [533, 0]
click at [231, 179] on button "Aizvērt" at bounding box center [231, 179] width 26 height 7
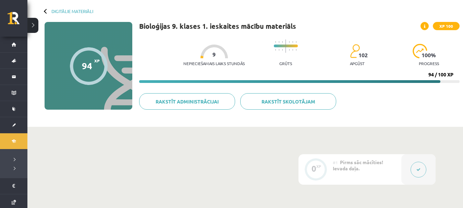
scroll to position [0, 0]
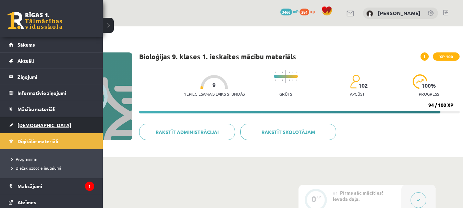
click at [32, 127] on span "[DEMOGRAPHIC_DATA]" at bounding box center [44, 125] width 54 height 6
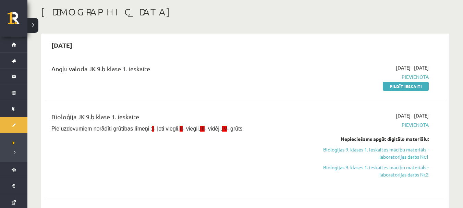
scroll to position [34, 0]
click at [403, 150] on link "Bioloģijas 9. klases 1. ieskaites mācību materiāls - laboratorijas darbs Nr.1" at bounding box center [369, 153] width 119 height 14
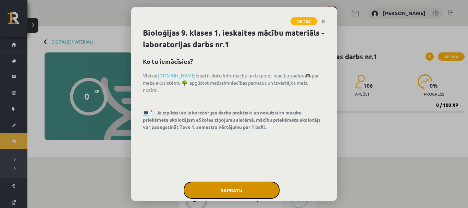
click at [253, 186] on button "Sapratu" at bounding box center [232, 189] width 96 height 17
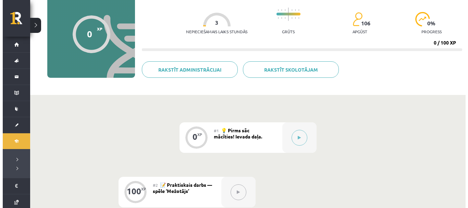
scroll to position [137, 0]
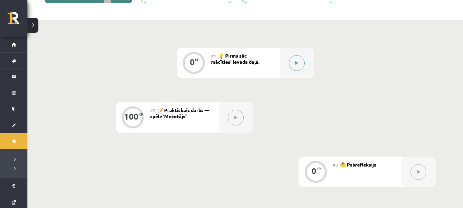
click at [300, 62] on button at bounding box center [297, 63] width 16 height 16
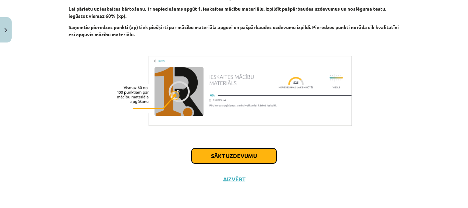
click at [260, 152] on button "Sākt uzdevumu" at bounding box center [233, 155] width 85 height 15
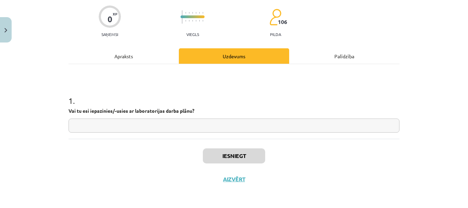
scroll to position [17, 0]
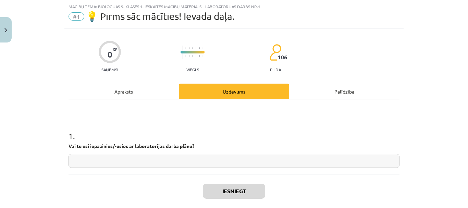
click at [218, 160] on input "text" at bounding box center [233, 161] width 331 height 14
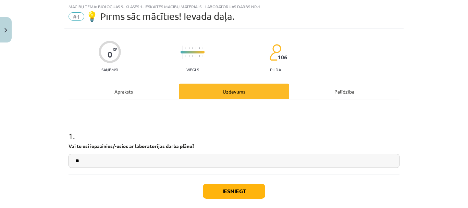
type input "**"
click at [243, 188] on button "Iesniegt" at bounding box center [234, 191] width 62 height 15
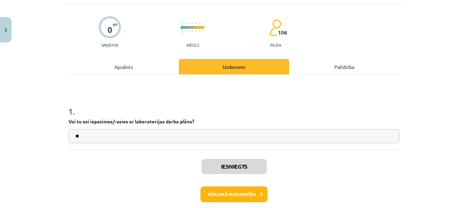
scroll to position [74, 0]
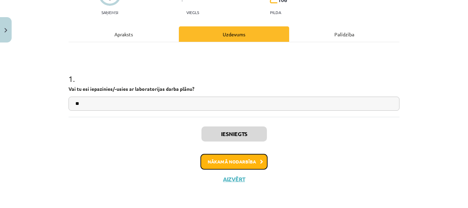
click at [252, 161] on button "Nākamā nodarbība" at bounding box center [233, 162] width 67 height 16
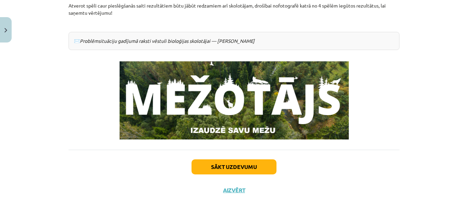
scroll to position [214, 0]
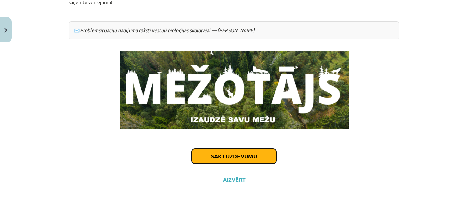
click at [230, 155] on button "Sākt uzdevumu" at bounding box center [233, 156] width 85 height 15
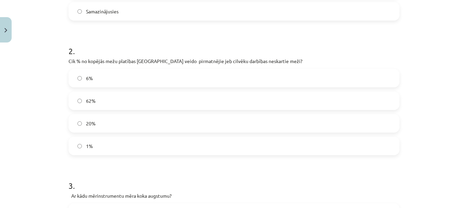
scroll to position [17, 0]
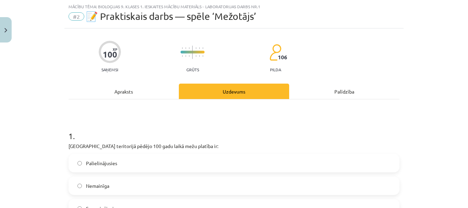
click at [110, 89] on div "Apraksts" at bounding box center [123, 91] width 110 height 15
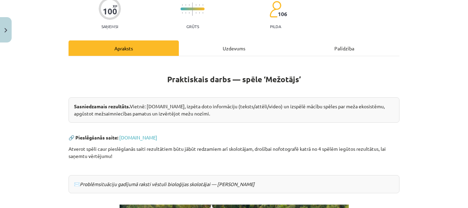
scroll to position [154, 0]
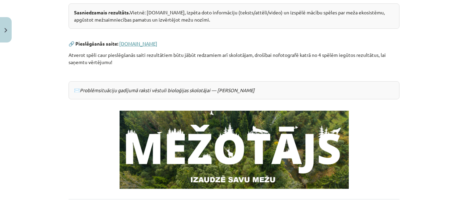
click at [134, 44] on link "www.mezotajs.lv" at bounding box center [138, 43] width 38 height 6
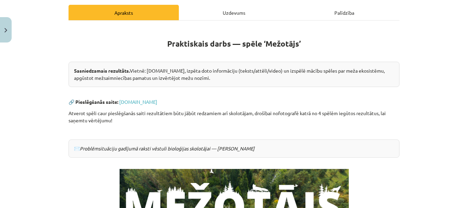
scroll to position [103, 0]
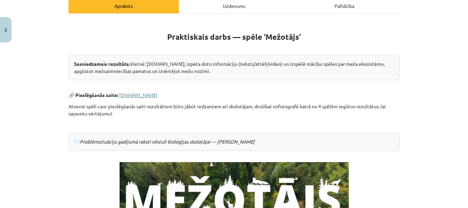
click at [144, 93] on link "www.mezotajs.lv" at bounding box center [138, 95] width 38 height 6
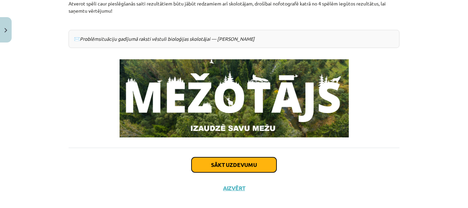
click at [234, 166] on button "Sākt uzdevumu" at bounding box center [233, 164] width 85 height 15
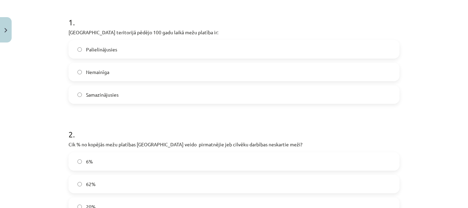
scroll to position [120, 0]
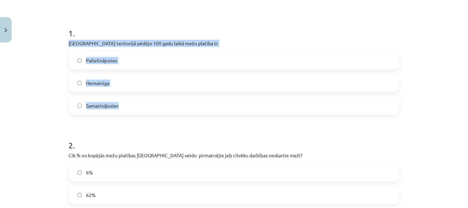
drag, startPoint x: 63, startPoint y: 43, endPoint x: 134, endPoint y: 105, distance: 93.9
copy div "Latvijas teritorijā pēdējo 100 gadu laikā mežu platība ir: Palielinājusies Nema…"
click at [116, 59] on label "Palielinājusies" at bounding box center [233, 60] width 329 height 17
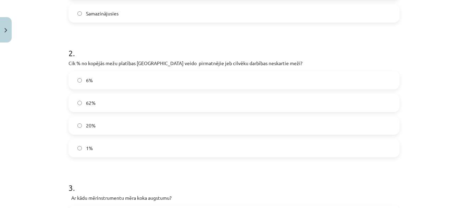
scroll to position [223, 0]
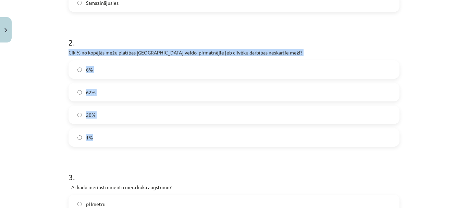
drag, startPoint x: 64, startPoint y: 52, endPoint x: 111, endPoint y: 131, distance: 92.0
copy div "Cik % no kopējās mežu platības Latvijā veido pirmatnējie jeb cilvēku darbības n…"
click at [89, 72] on span "6%" at bounding box center [89, 69] width 7 height 7
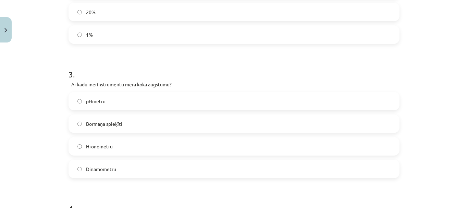
scroll to position [360, 0]
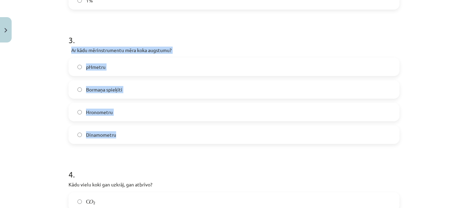
drag, startPoint x: 68, startPoint y: 50, endPoint x: 137, endPoint y: 135, distance: 109.6
click at [137, 135] on div "3 . Ar kādu mērinstrumentu mēra koka augstumu? pHmetru Bormaņa spieķīti Hronome…" at bounding box center [233, 83] width 331 height 121
click at [142, 88] on label "Bormaņa spieķīti" at bounding box center [233, 89] width 329 height 17
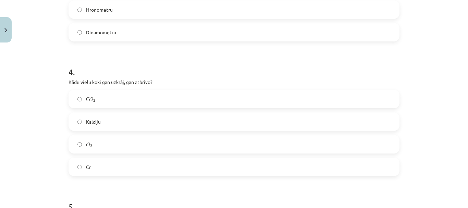
scroll to position [462, 0]
drag, startPoint x: 64, startPoint y: 83, endPoint x: 107, endPoint y: 160, distance: 88.0
copy div "Kādu vielu koki gan uzkrāj, gan atbrīvo? С O 2 С O 2 Kalciju O 2 O 2 Cr"
click at [108, 99] on label "С O 2 С O 2" at bounding box center [233, 98] width 329 height 17
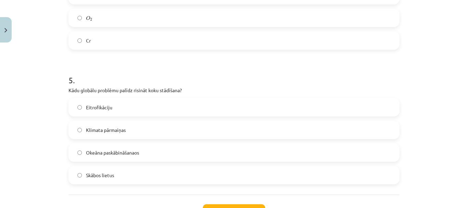
scroll to position [599, 0]
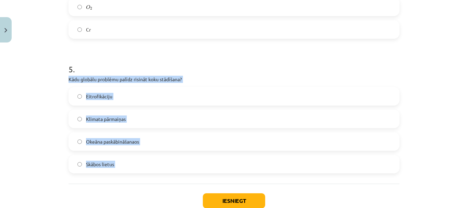
drag, startPoint x: 68, startPoint y: 83, endPoint x: 144, endPoint y: 186, distance: 127.7
copy div "Kādu globālu problēmu palīdz risināt koku stādīšana? Eitrofikāciju Klimata pārm…"
drag, startPoint x: 106, startPoint y: 119, endPoint x: 148, endPoint y: 140, distance: 46.7
click at [107, 118] on span "Klimata pārmaiņas" at bounding box center [106, 118] width 40 height 7
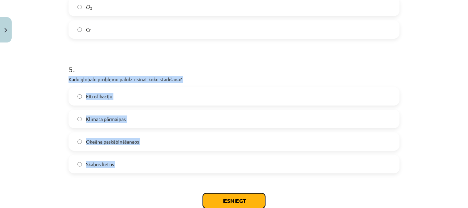
click at [221, 201] on button "Iesniegt" at bounding box center [234, 200] width 62 height 15
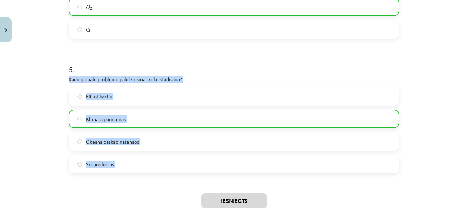
scroll to position [666, 0]
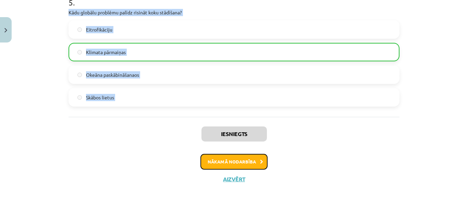
click at [237, 162] on button "Nākamā nodarbība" at bounding box center [233, 162] width 67 height 16
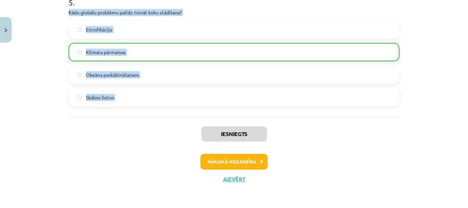
scroll to position [1, 0]
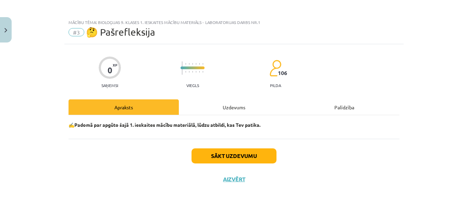
click at [148, 172] on div "Sākt uzdevumu Aizvērt" at bounding box center [233, 163] width 331 height 48
click at [238, 155] on button "Sākt uzdevumu" at bounding box center [233, 155] width 85 height 15
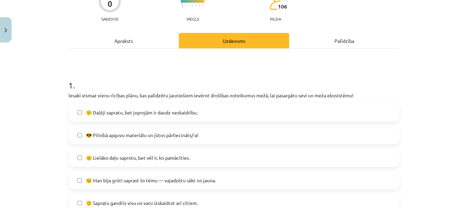
scroll to position [70, 0]
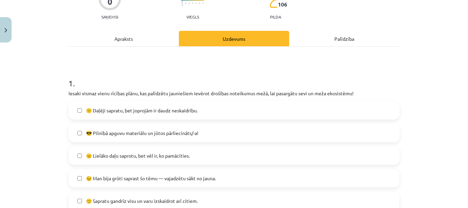
drag, startPoint x: 160, startPoint y: 109, endPoint x: 163, endPoint y: 113, distance: 5.3
click at [160, 111] on span "😕 Daļēji sapratu, bet joprojām ir daudz neskaidrību." at bounding box center [142, 110] width 112 height 7
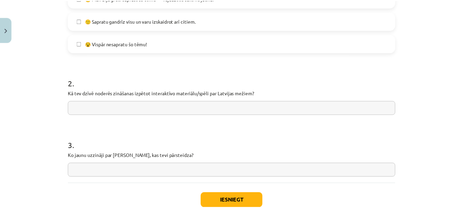
scroll to position [275, 0]
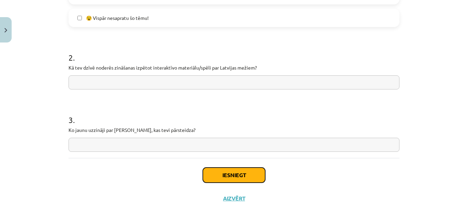
click at [250, 176] on button "Iesniegt" at bounding box center [234, 174] width 62 height 15
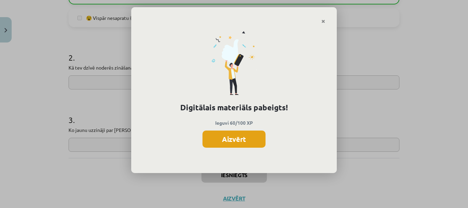
click at [243, 135] on button "Aizvērt" at bounding box center [233, 138] width 63 height 17
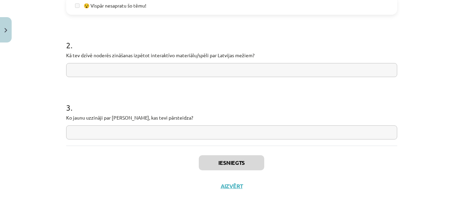
scroll to position [295, 0]
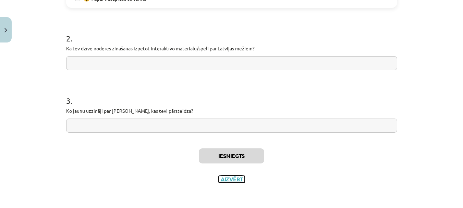
click at [233, 179] on button "Aizvērt" at bounding box center [231, 179] width 26 height 7
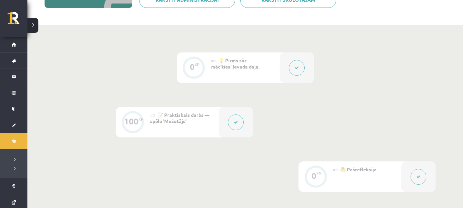
scroll to position [171, 0]
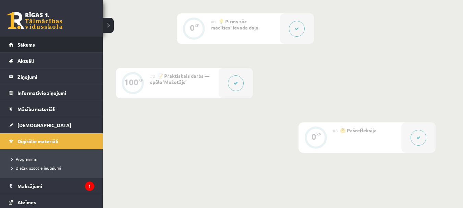
click at [34, 45] on span "Sākums" at bounding box center [25, 44] width 17 height 6
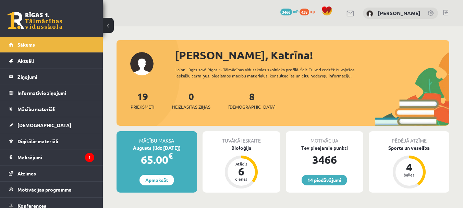
click at [240, 100] on link "8 Ieskaites" at bounding box center [251, 100] width 47 height 20
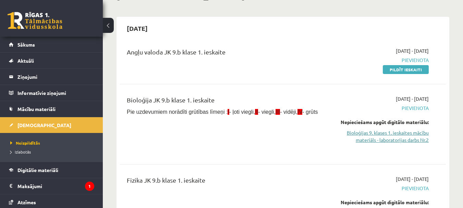
scroll to position [68, 0]
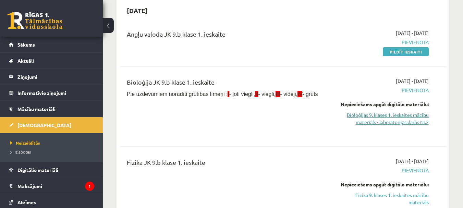
click at [400, 119] on link "Bioloģijas 9. klases 1. ieskaites mācību materiāls - laboratorijas darbs Nr.2" at bounding box center [382, 118] width 94 height 14
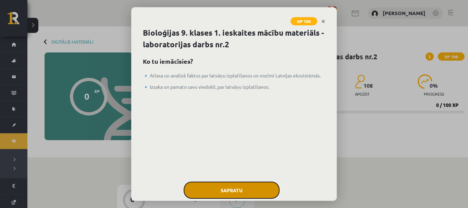
click at [236, 188] on button "Sapratu" at bounding box center [232, 189] width 96 height 17
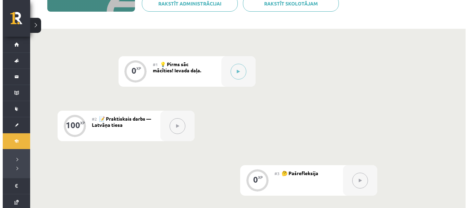
scroll to position [137, 0]
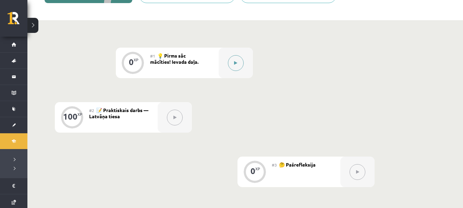
click at [241, 64] on button at bounding box center [236, 63] width 16 height 16
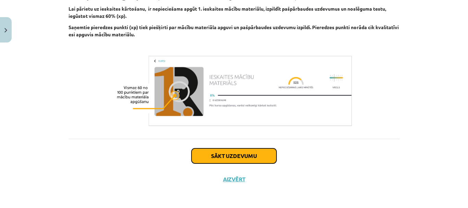
click at [239, 156] on button "Sākt uzdevumu" at bounding box center [233, 155] width 85 height 15
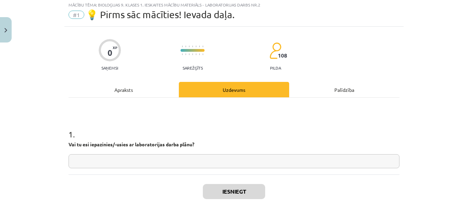
scroll to position [17, 0]
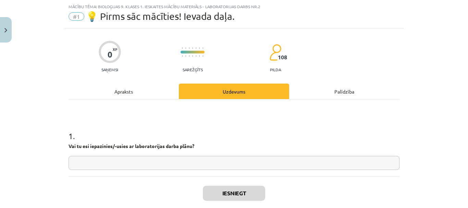
click at [195, 160] on input "text" at bounding box center [233, 163] width 331 height 14
type input "**"
click at [238, 191] on button "Iesniegt" at bounding box center [234, 193] width 62 height 15
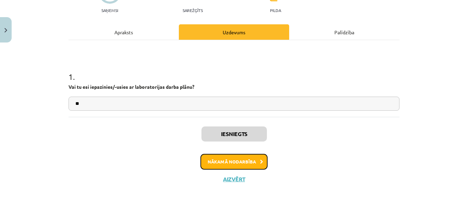
click at [241, 158] on button "Nākamā nodarbība" at bounding box center [233, 162] width 67 height 16
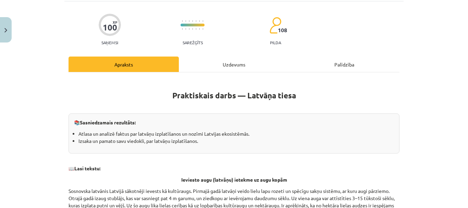
scroll to position [0, 0]
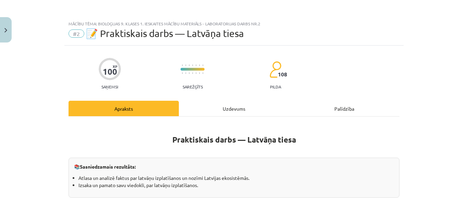
click at [234, 104] on div "Uzdevums" at bounding box center [234, 108] width 110 height 15
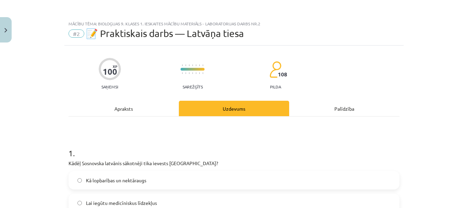
scroll to position [17, 0]
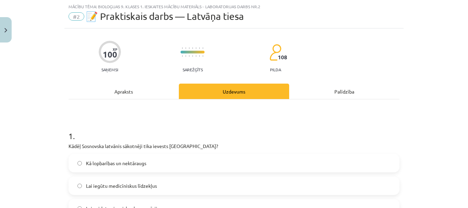
click at [127, 93] on div "Apraksts" at bounding box center [123, 91] width 110 height 15
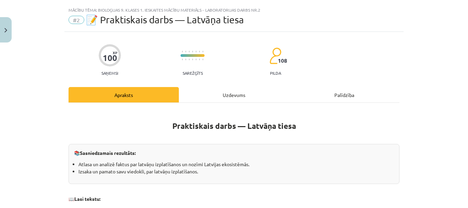
scroll to position [0, 0]
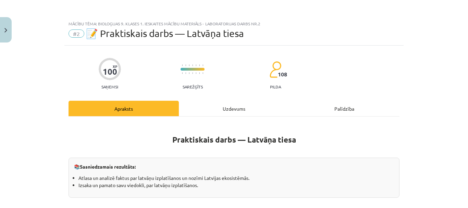
click at [239, 108] on div "Uzdevums" at bounding box center [234, 108] width 110 height 15
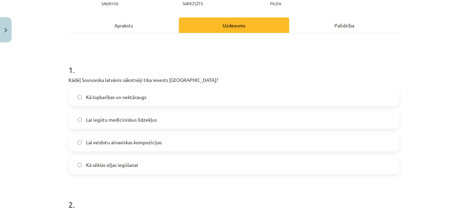
scroll to position [86, 0]
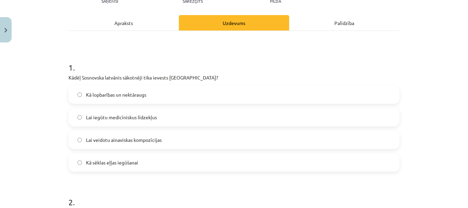
click at [117, 22] on div "Apraksts" at bounding box center [123, 22] width 110 height 15
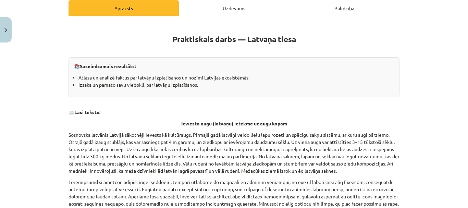
scroll to position [154, 0]
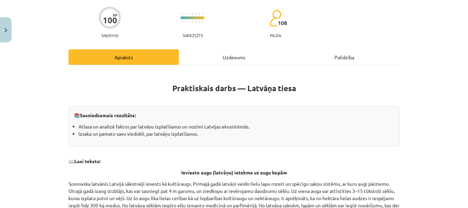
click at [220, 59] on div "Uzdevums" at bounding box center [234, 56] width 110 height 15
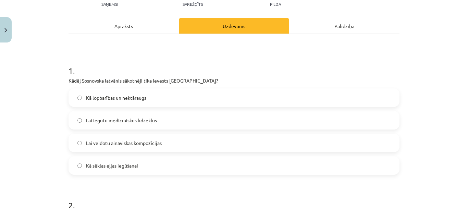
scroll to position [86, 0]
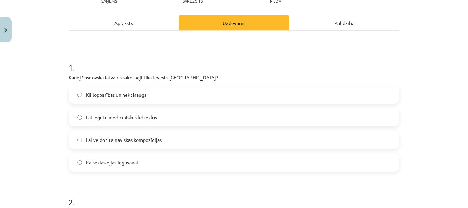
click at [160, 117] on label "Lai iegūtu medicīniskus līdzekļus" at bounding box center [233, 117] width 329 height 17
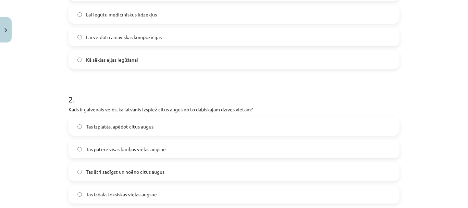
scroll to position [223, 0]
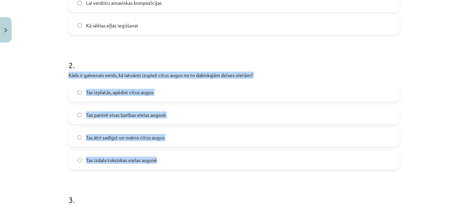
drag, startPoint x: 67, startPoint y: 75, endPoint x: 189, endPoint y: 158, distance: 147.7
click at [189, 158] on div "2 . Kāds ir galvenais veids, kā latvānis izspiež citus augus no to dabiskajām d…" at bounding box center [233, 108] width 331 height 121
copy div "Kāds ir galvenais veids, kā latvānis izspiež citus augus no to dabiskajām dzīve…"
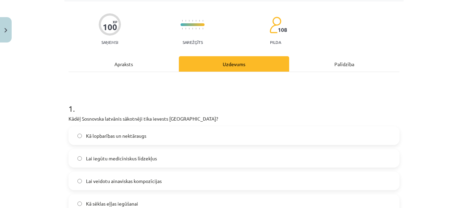
scroll to position [0, 0]
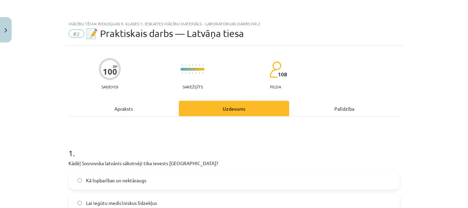
click at [133, 108] on div "Apraksts" at bounding box center [123, 108] width 110 height 15
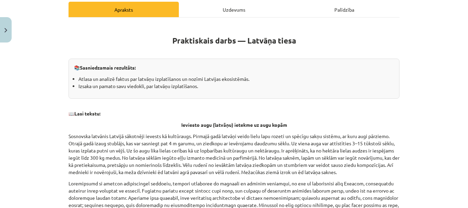
scroll to position [86, 0]
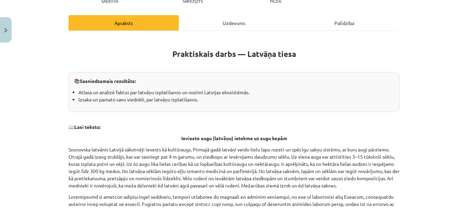
click at [230, 22] on div "Uzdevums" at bounding box center [234, 22] width 110 height 15
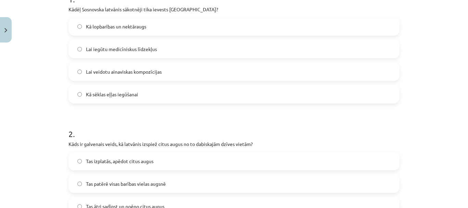
scroll to position [188, 0]
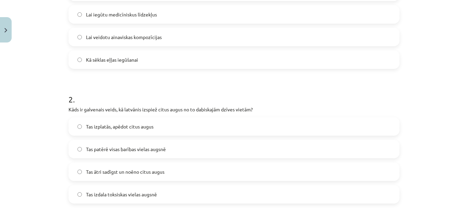
click at [169, 174] on label "Tas ātri sadīgst un noēno citus augus" at bounding box center [233, 171] width 329 height 17
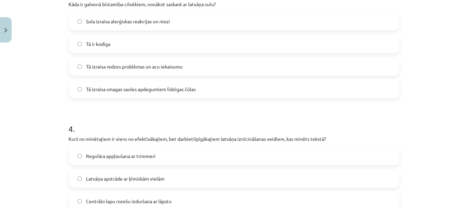
scroll to position [394, 0]
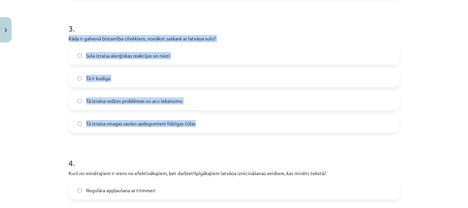
drag, startPoint x: 64, startPoint y: 37, endPoint x: 217, endPoint y: 120, distance: 173.7
click at [217, 120] on div "100 XP Saņemsi Sarežģīts 108 pilda Apraksts Uzdevums Palīdzība 1 . Kādēļ [GEOGR…" at bounding box center [233, 58] width 339 height 812
click at [243, 105] on label "Tā izraisa redzes problēmas un acu iekaisumu" at bounding box center [233, 100] width 329 height 17
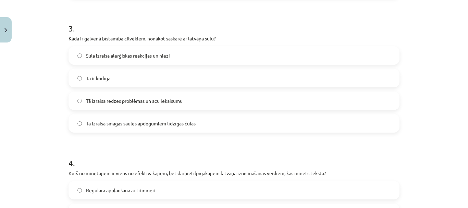
click at [143, 125] on span "Tā izraisa smagas saules apdegumiem līdzīgas čūlas" at bounding box center [141, 123] width 110 height 7
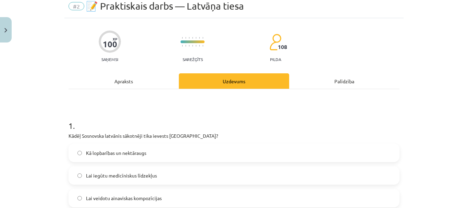
scroll to position [0, 0]
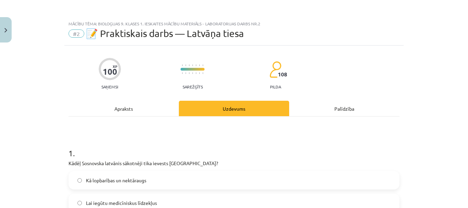
click at [122, 107] on div "Apraksts" at bounding box center [123, 108] width 110 height 15
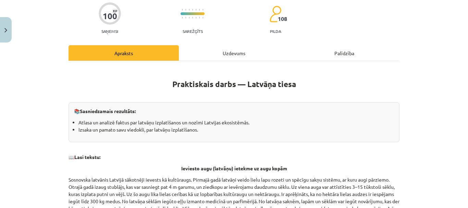
scroll to position [51, 0]
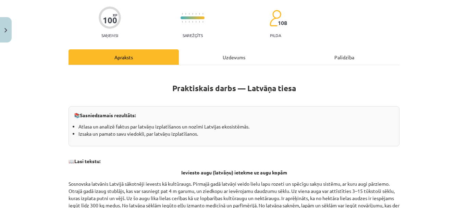
click at [226, 59] on div "Uzdevums" at bounding box center [234, 56] width 110 height 15
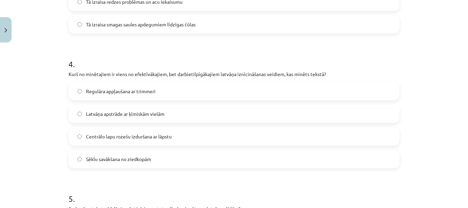
scroll to position [497, 0]
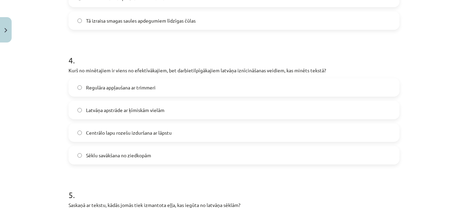
click at [177, 133] on label "Centrālo lapu rozešu izduršana ar lāpstu" at bounding box center [233, 132] width 329 height 17
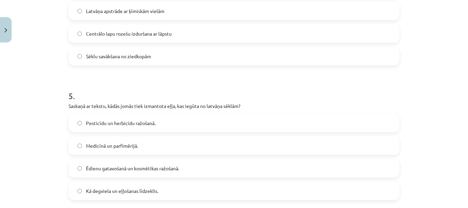
scroll to position [634, 0]
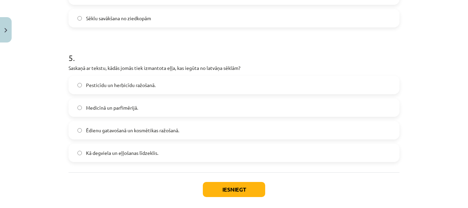
drag, startPoint x: 148, startPoint y: 109, endPoint x: 173, endPoint y: 122, distance: 28.6
click at [147, 109] on label "Medicīnā un parfimērijā." at bounding box center [233, 107] width 329 height 17
click at [228, 187] on button "Iesniegt" at bounding box center [234, 189] width 62 height 15
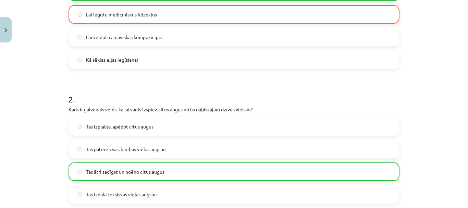
scroll to position [86, 0]
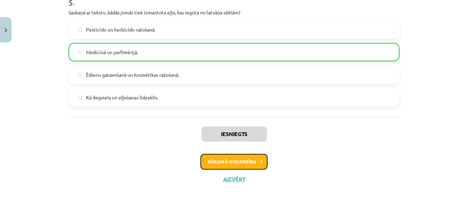
click at [236, 160] on button "Nākamā nodarbība" at bounding box center [233, 162] width 67 height 16
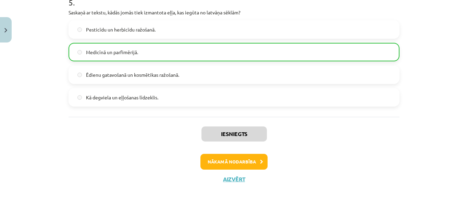
scroll to position [1, 0]
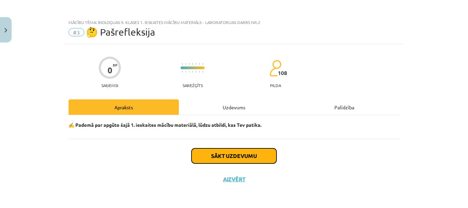
click at [238, 157] on button "Sākt uzdevumu" at bounding box center [233, 155] width 85 height 15
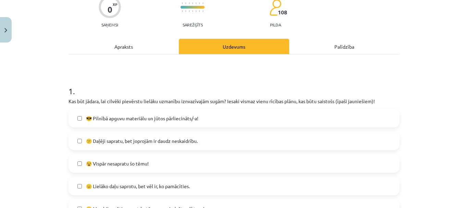
scroll to position [70, 0]
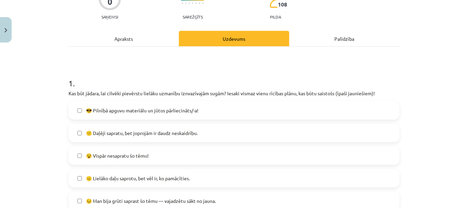
click at [119, 111] on span "😎 Pilnībā apguvu materiālu un jūtos pārliecināts/-a!" at bounding box center [142, 110] width 112 height 7
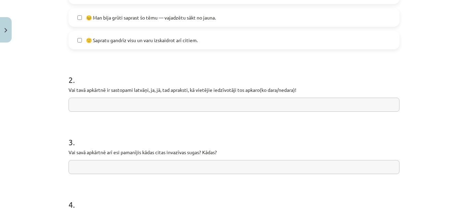
scroll to position [275, 0]
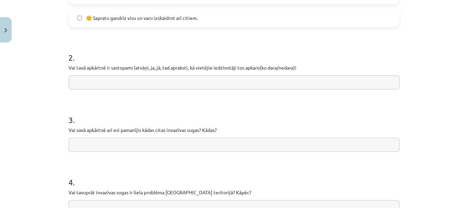
click at [143, 82] on input "text" at bounding box center [233, 82] width 331 height 14
type input "**********"
click at [151, 144] on input "text" at bounding box center [233, 145] width 331 height 14
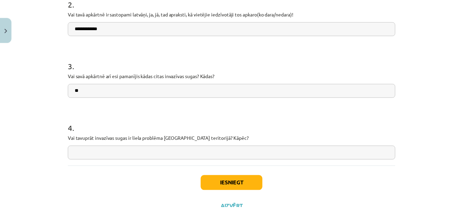
scroll to position [357, 0]
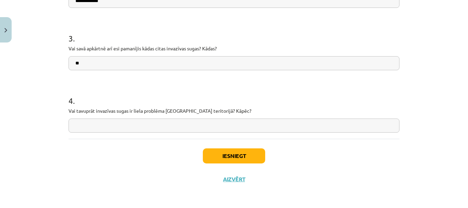
type input "**"
click at [171, 126] on input "text" at bounding box center [233, 125] width 331 height 14
type input "**********"
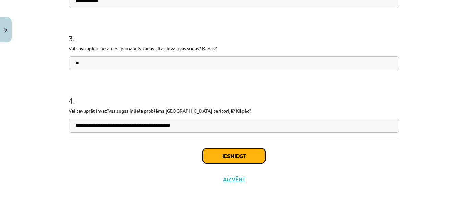
click at [238, 153] on button "Iesniegt" at bounding box center [234, 155] width 62 height 15
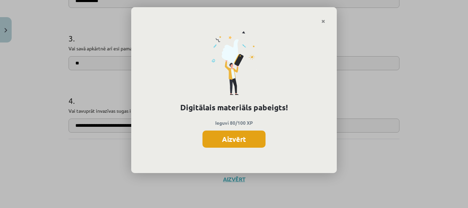
click at [253, 138] on button "Aizvērt" at bounding box center [233, 138] width 63 height 17
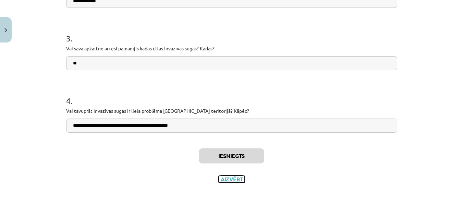
click at [228, 178] on button "Aizvērt" at bounding box center [231, 179] width 26 height 7
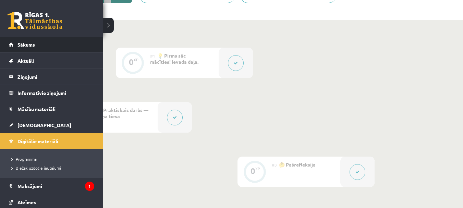
click at [30, 46] on span "Sākums" at bounding box center [25, 44] width 17 height 6
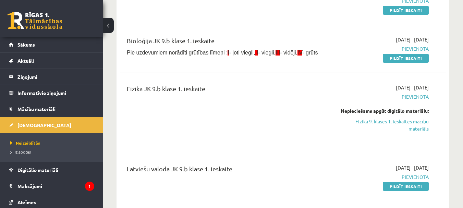
scroll to position [137, 0]
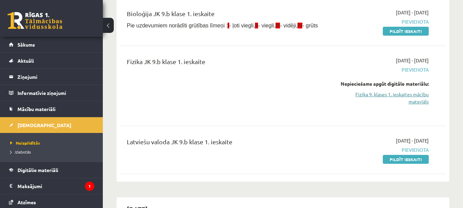
click at [412, 97] on link "Fizika 9. klases 1. ieskaites mācību materiāls" at bounding box center [382, 98] width 94 height 14
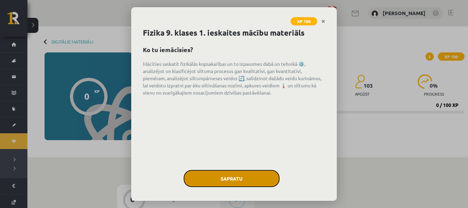
click at [228, 177] on button "Sapratu" at bounding box center [232, 178] width 96 height 17
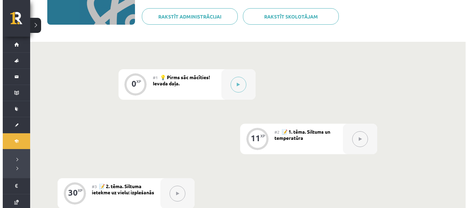
scroll to position [137, 0]
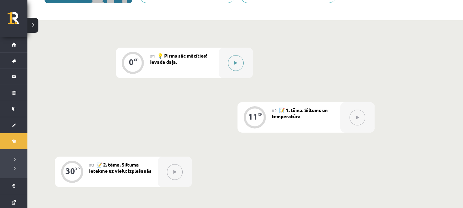
click at [236, 63] on icon at bounding box center [235, 63] width 3 height 4
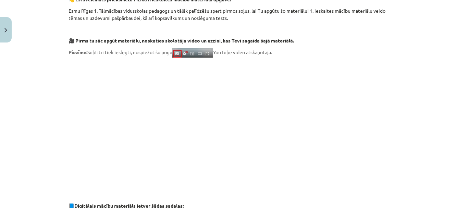
scroll to position [171, 0]
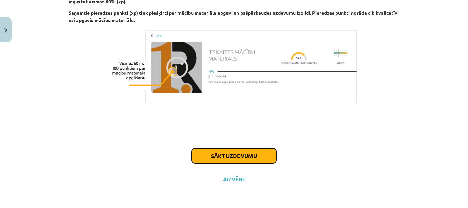
click at [260, 155] on button "Sākt uzdevumu" at bounding box center [233, 155] width 85 height 15
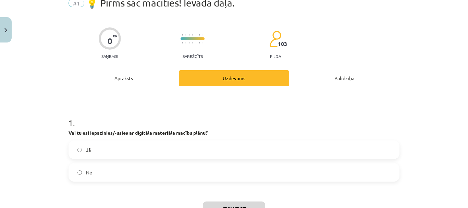
scroll to position [17, 0]
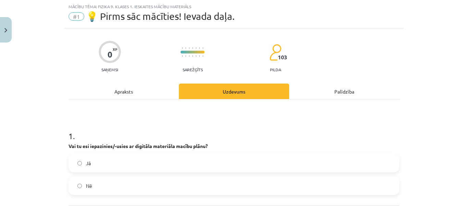
click at [146, 160] on label "Jā" at bounding box center [233, 162] width 329 height 17
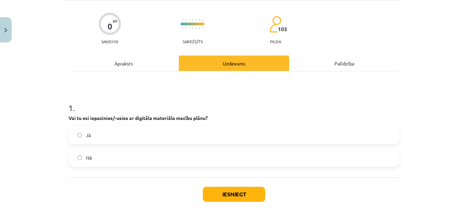
scroll to position [84, 0]
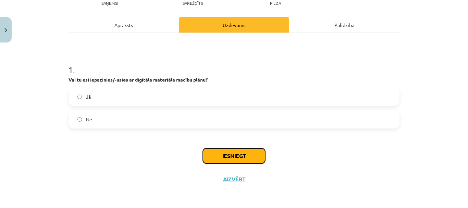
click at [229, 156] on button "Iesniegt" at bounding box center [234, 155] width 62 height 15
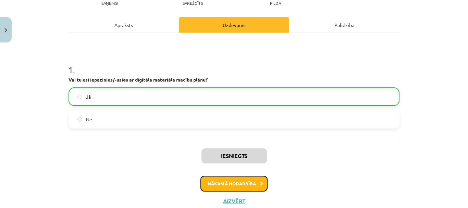
click at [234, 183] on button "Nākamā nodarbība" at bounding box center [233, 184] width 67 height 16
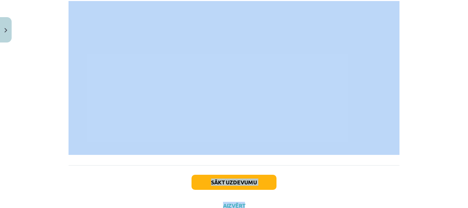
scroll to position [407, 0]
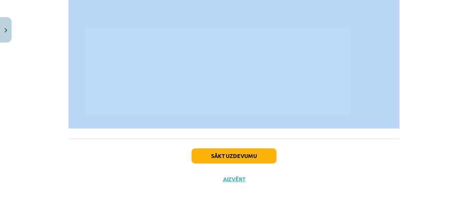
drag, startPoint x: 187, startPoint y: 54, endPoint x: 396, endPoint y: 29, distance: 210.4
click at [433, 102] on div "Mācību tēma: Fizika 9. klases 1. ieskaites mācību materiāls #2 📝 1. tēma. Siltu…" at bounding box center [234, 104] width 468 height 208
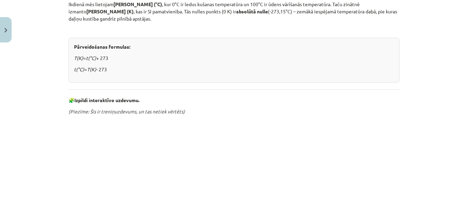
scroll to position [216, 0]
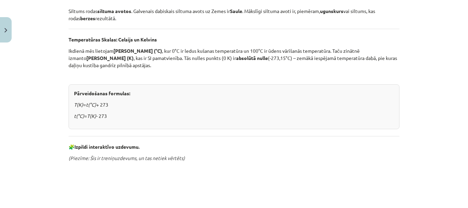
drag, startPoint x: 181, startPoint y: 37, endPoint x: 219, endPoint y: 128, distance: 98.7
click at [219, 128] on div "Siltums un temperatūra Siltums ir mums visapkārt – no sildošas Saules gaismas l…" at bounding box center [233, 113] width 331 height 413
copy div "Siltums un temperatūra Siltums ir mums visapkārt – no sildošas Saules gaismas l…"
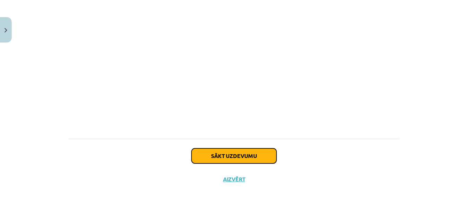
click at [239, 156] on button "Sākt uzdevumu" at bounding box center [233, 155] width 85 height 15
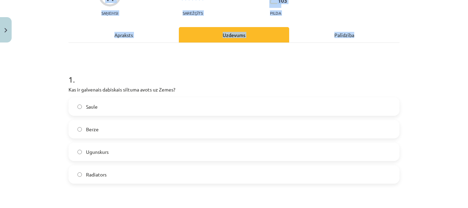
scroll to position [86, 0]
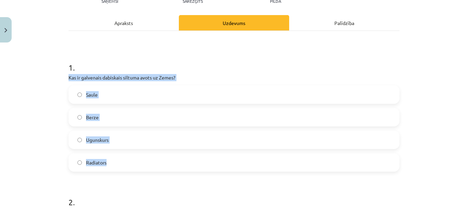
drag, startPoint x: 63, startPoint y: 78, endPoint x: 135, endPoint y: 163, distance: 110.8
copy div "Kas ir galvenais dabiskais siltuma avots uz Zemes? Saule Berze Ugunskurs Radiat…"
click at [91, 94] on span "Saule" at bounding box center [92, 94] width 12 height 7
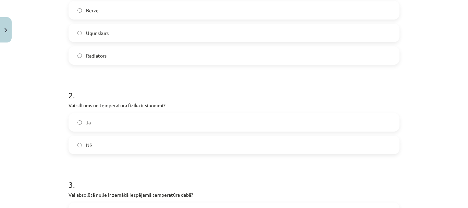
scroll to position [223, 0]
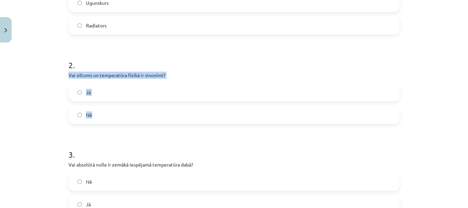
drag, startPoint x: 64, startPoint y: 75, endPoint x: 105, endPoint y: 106, distance: 51.6
click at [105, 106] on div "11 XP Saņemsi Sarežģīts 103 pilda Apraksts Uzdevums Palīdzība 1 . Kas ir galven…" at bounding box center [233, 172] width 339 height 699
copy div "Vai siltums un temperatūra fizikā ir sinonīmi? Jā Nē"
click at [103, 117] on label "Nē" at bounding box center [233, 114] width 329 height 17
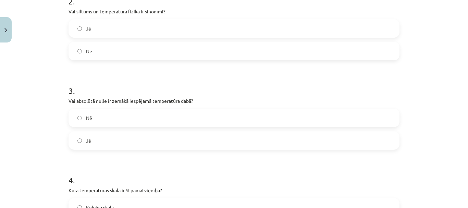
scroll to position [291, 0]
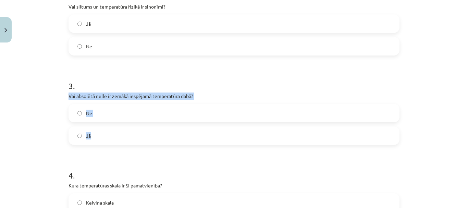
drag, startPoint x: 63, startPoint y: 95, endPoint x: 105, endPoint y: 131, distance: 55.4
click at [105, 131] on div "11 XP Saņemsi Sarežģīts 103 pilda Apraksts Uzdevums Palīdzība 1 . Kas ir galven…" at bounding box center [233, 103] width 339 height 699
copy div "Vai absolūtā nulle ir zemākā iespējamā temperatūra dabā? Nē Jā"
click at [91, 137] on label "Jā" at bounding box center [233, 135] width 329 height 17
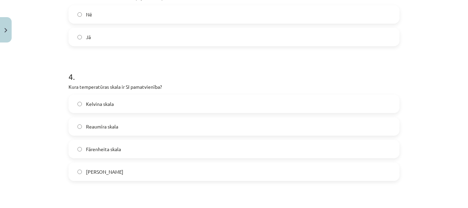
scroll to position [394, 0]
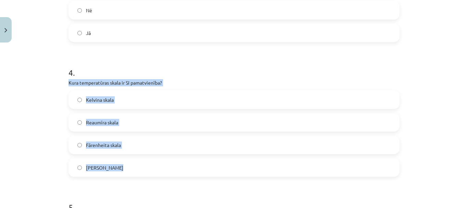
drag, startPoint x: 59, startPoint y: 82, endPoint x: 131, endPoint y: 163, distance: 108.6
click at [131, 163] on div "Mācību tēma: Fizika 9. klases 1. ieskaites mācību materiāls #2 📝 1. tēma. Siltu…" at bounding box center [234, 104] width 468 height 208
copy div "Kura temperatūras skala ir SI pamatvienība? Kelvina skala Reaumīra skala Fārenh…"
click at [122, 98] on label "Kelvina skala" at bounding box center [233, 99] width 329 height 17
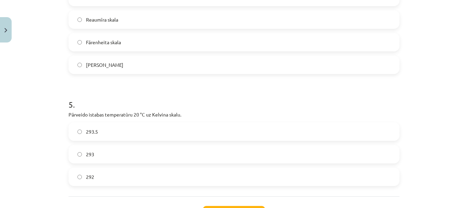
scroll to position [531, 0]
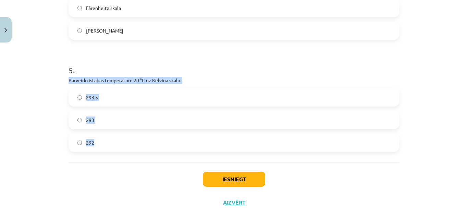
drag, startPoint x: 63, startPoint y: 79, endPoint x: 106, endPoint y: 141, distance: 75.3
copy div "Pārveido istabas temperatūru 20 °C uz Kelvina skalu. 293.5 293 292"
click at [100, 122] on label "293" at bounding box center [233, 119] width 329 height 17
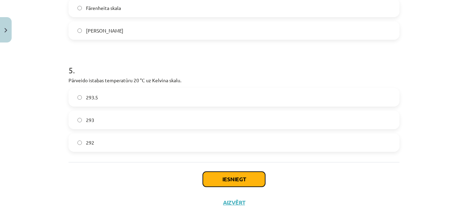
click at [240, 178] on button "Iesniegt" at bounding box center [234, 179] width 62 height 15
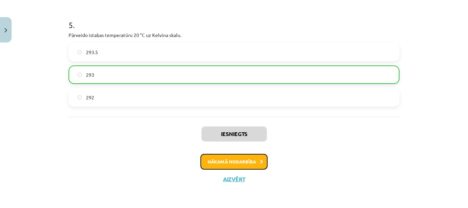
click at [253, 163] on button "Nākamā nodarbība" at bounding box center [233, 162] width 67 height 16
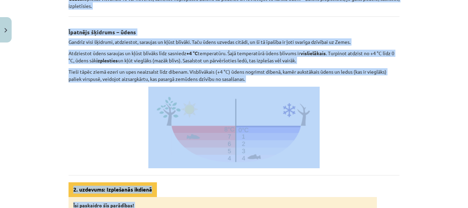
scroll to position [236, 0]
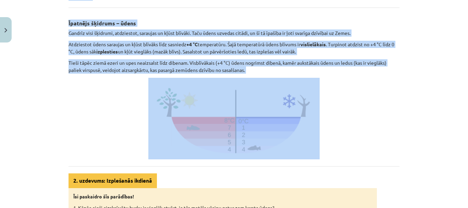
drag, startPoint x: 166, startPoint y: 121, endPoint x: 333, endPoint y: 127, distance: 167.2
click at [333, 127] on div "Siltuma ietekme uz vielu: izplešanās Gandrīz visas vielas, tās sildot, izplešas…" at bounding box center [233, 76] width 331 height 379
copy div "Siltuma ietekme uz vielu: izplešanās Gandrīz visas vielas, tās sildot, izplešas…"
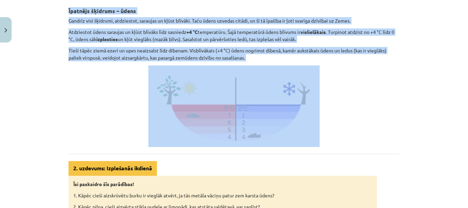
scroll to position [373, 0]
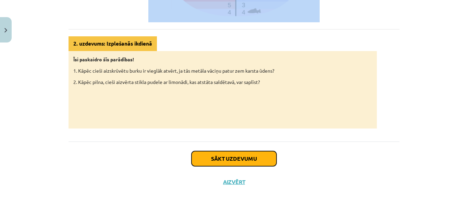
click at [238, 158] on button "Sākt uzdevumu" at bounding box center [233, 158] width 85 height 15
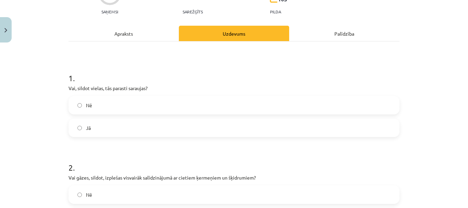
scroll to position [86, 0]
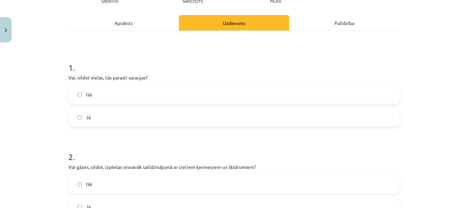
click at [123, 94] on label "Nē" at bounding box center [233, 94] width 329 height 17
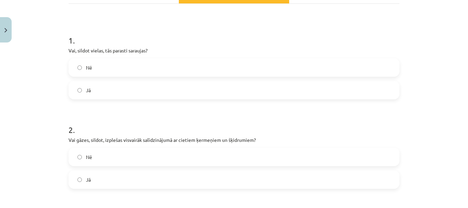
scroll to position [154, 0]
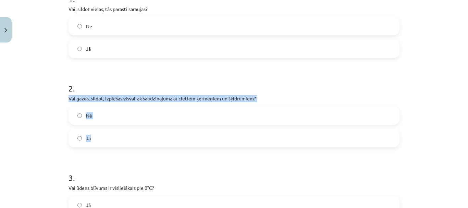
drag, startPoint x: 65, startPoint y: 98, endPoint x: 103, endPoint y: 135, distance: 52.6
copy div "Vai gāzes, sildot, izplešas visvairāk salīdzinājumā ar cietiem ķermeņiem un šķi…"
click at [89, 138] on label "Jā" at bounding box center [233, 137] width 329 height 17
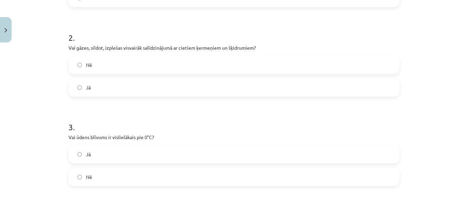
scroll to position [223, 0]
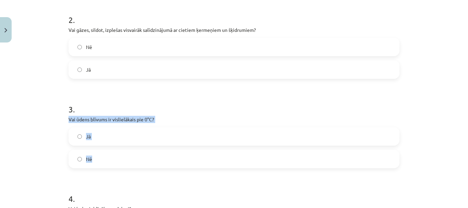
drag, startPoint x: 65, startPoint y: 119, endPoint x: 108, endPoint y: 154, distance: 55.4
copy div "Vai ūdens blīvums ir vislielākais pie 0°C? Jā Nē"
click at [99, 159] on label "Nē" at bounding box center [233, 158] width 329 height 17
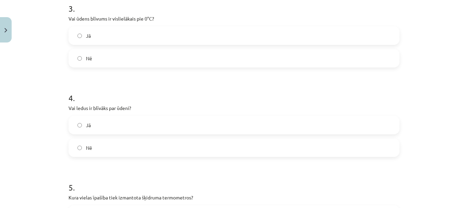
scroll to position [325, 0]
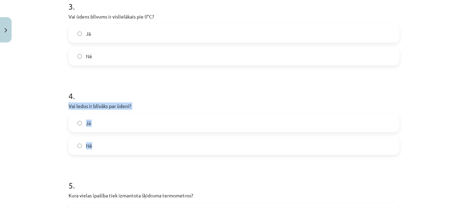
drag, startPoint x: 65, startPoint y: 105, endPoint x: 98, endPoint y: 148, distance: 53.8
copy div "Vai ledus ir blīvāks par ūdeni? Jā Nē"
click at [102, 146] on label "Nē" at bounding box center [233, 145] width 329 height 17
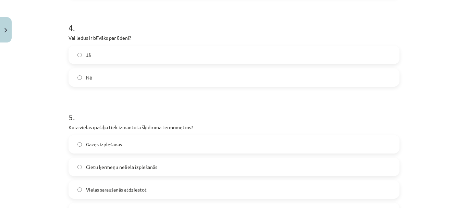
scroll to position [428, 0]
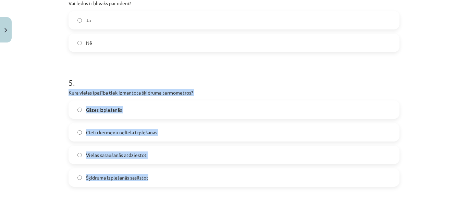
drag, startPoint x: 63, startPoint y: 93, endPoint x: 158, endPoint y: 177, distance: 126.7
click at [153, 172] on label "Šķidruma izplešanās sasilstot" at bounding box center [233, 177] width 329 height 17
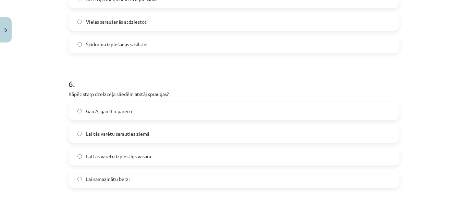
scroll to position [565, 0]
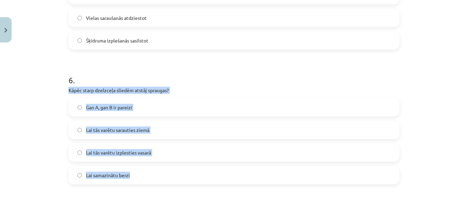
drag, startPoint x: 63, startPoint y: 90, endPoint x: 137, endPoint y: 169, distance: 108.3
click at [137, 169] on div "30 XP Saņemsi Sarežģīts 103 pilda Apraksts Uzdevums Palīdzība 1 . Vai, sildot v…" at bounding box center [233, 133] width 339 height 1304
click at [107, 110] on span "Gan A, gan B ir pareizi" at bounding box center [109, 107] width 46 height 7
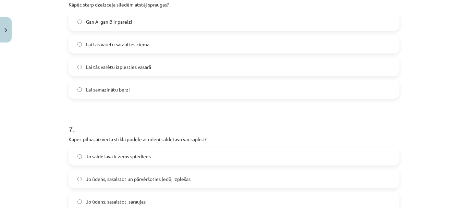
scroll to position [702, 0]
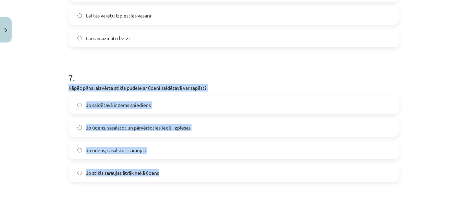
drag, startPoint x: 63, startPoint y: 87, endPoint x: 164, endPoint y: 166, distance: 128.8
click at [172, 126] on span "Jo ūdens, sasalstot un pārvēršoties ledū, izplešas" at bounding box center [138, 127] width 104 height 7
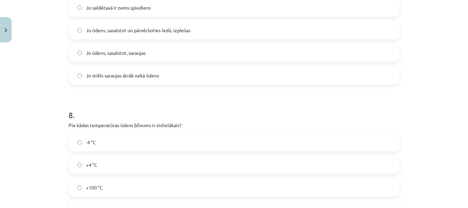
scroll to position [839, 0]
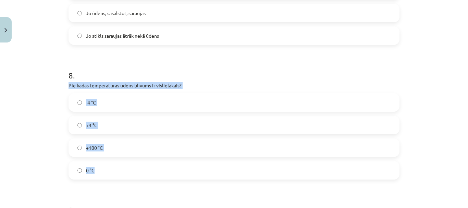
drag, startPoint x: 62, startPoint y: 85, endPoint x: 113, endPoint y: 160, distance: 90.3
click at [114, 130] on label "+4 °C" at bounding box center [233, 124] width 329 height 17
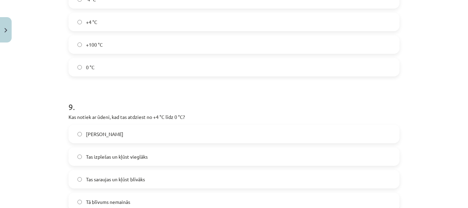
scroll to position [976, 0]
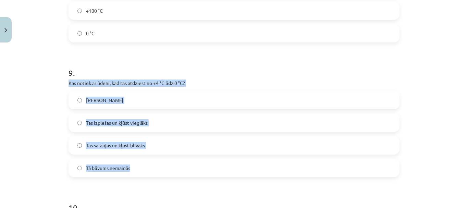
drag, startPoint x: 63, startPoint y: 84, endPoint x: 152, endPoint y: 160, distance: 117.3
click at [165, 121] on label "Tas izplešas un kļūst vieglāks" at bounding box center [233, 122] width 329 height 17
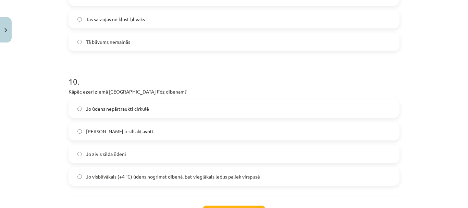
scroll to position [1113, 0]
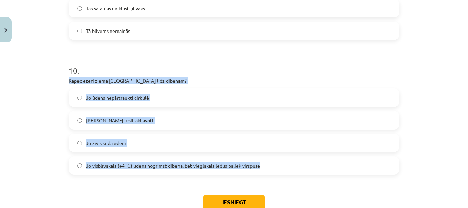
drag, startPoint x: 64, startPoint y: 81, endPoint x: 270, endPoint y: 163, distance: 221.7
click at [165, 164] on span "Jo visblīvākais (+4 °C) ūdens nogrimst dibenā, bet vieglākais ledus paliek virs…" at bounding box center [173, 165] width 174 height 7
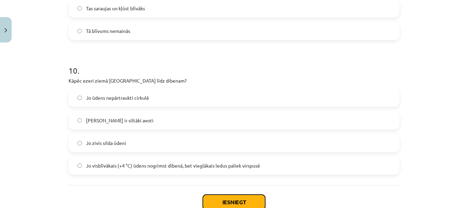
click at [236, 200] on button "Iesniegt" at bounding box center [234, 202] width 62 height 15
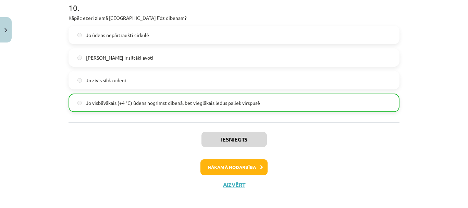
scroll to position [1181, 0]
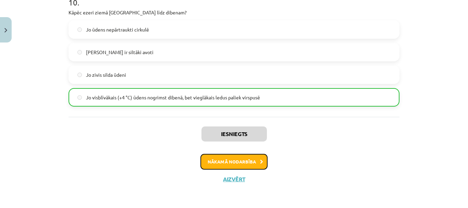
click at [236, 161] on button "Nākamā nodarbība" at bounding box center [233, 162] width 67 height 16
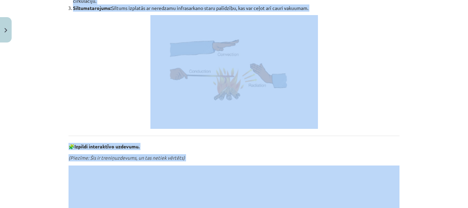
scroll to position [206, 0]
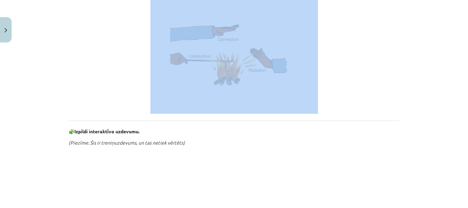
drag, startPoint x: 197, startPoint y: 122, endPoint x: 333, endPoint y: 113, distance: 136.2
click at [333, 113] on div "Siltuma pārnese Siltums no karstāka ķermeņa uz aukstāku var “aizceļot” trīs daž…" at bounding box center [233, 153] width 331 height 474
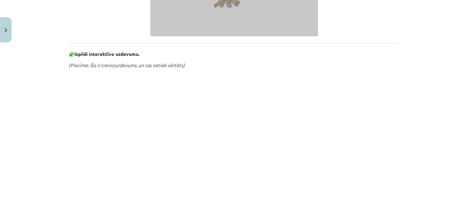
scroll to position [437, 0]
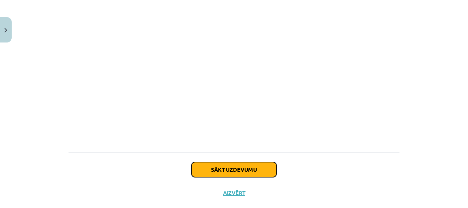
click at [240, 170] on button "Sākt uzdevumu" at bounding box center [233, 169] width 85 height 15
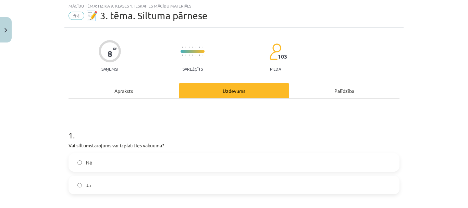
scroll to position [17, 0]
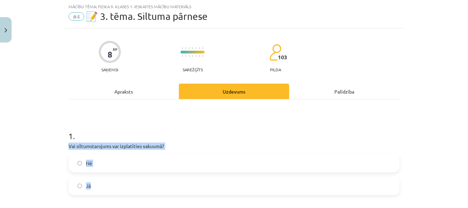
drag, startPoint x: 66, startPoint y: 146, endPoint x: 100, endPoint y: 192, distance: 57.5
click at [100, 192] on div "1 . Vai siltumstarojums var izplatīties vakuumā? Nē Jā" at bounding box center [233, 157] width 331 height 76
click at [98, 188] on label "Jā" at bounding box center [233, 185] width 329 height 17
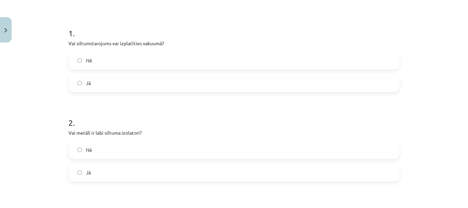
scroll to position [154, 0]
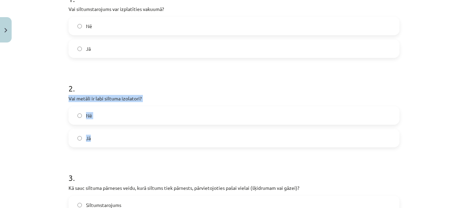
drag, startPoint x: 66, startPoint y: 99, endPoint x: 107, endPoint y: 132, distance: 52.9
click at [107, 132] on div "8 XP Saņemsi Sarežģīts 103 pilda Apraksts Uzdevums Palīdzība 1 . Vai siltumstar…" at bounding box center [233, 184] width 339 height 587
click at [96, 114] on label "Nē" at bounding box center [233, 115] width 329 height 17
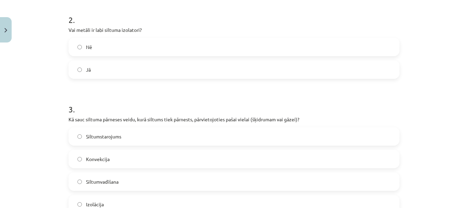
scroll to position [257, 0]
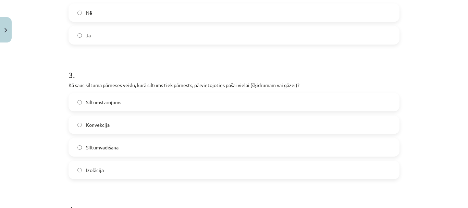
click at [96, 125] on span "Konvekcija" at bounding box center [98, 124] width 24 height 7
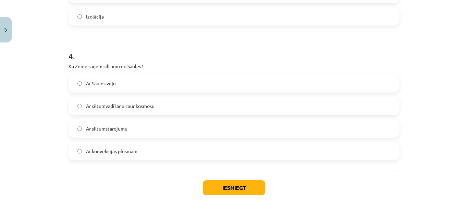
scroll to position [428, 0]
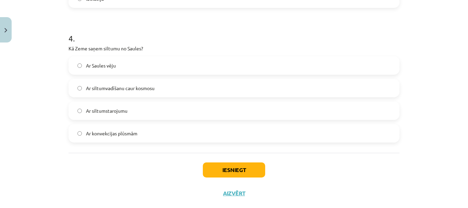
click at [107, 107] on label "Ar siltumstarojumu" at bounding box center [233, 110] width 329 height 17
click at [225, 166] on button "Iesniegt" at bounding box center [234, 169] width 62 height 15
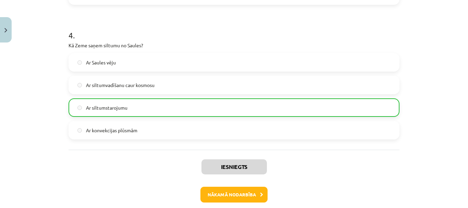
scroll to position [464, 0]
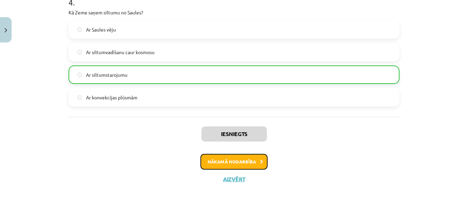
click at [241, 164] on button "Nākamā nodarbība" at bounding box center [233, 162] width 67 height 16
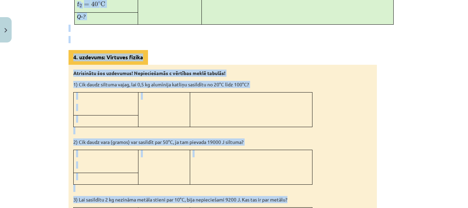
scroll to position [543, 0]
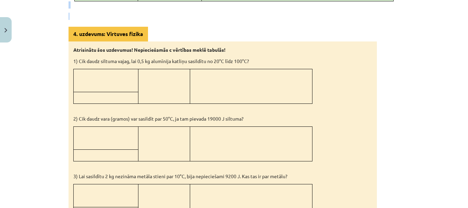
drag, startPoint x: 176, startPoint y: 84, endPoint x: 311, endPoint y: 17, distance: 150.5
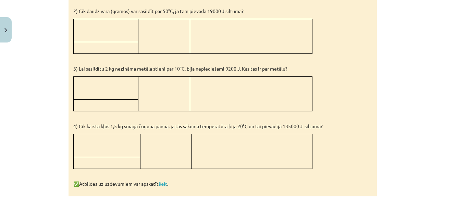
scroll to position [720, 0]
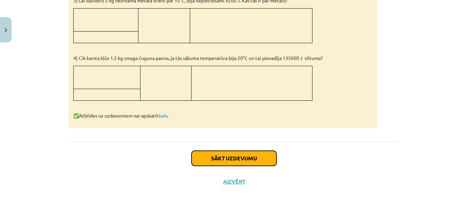
click at [249, 157] on button "Sākt uzdevumu" at bounding box center [233, 158] width 85 height 15
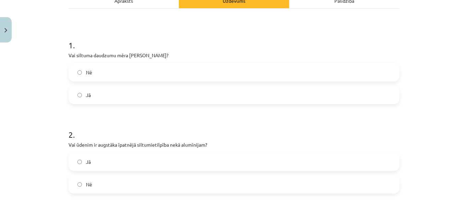
scroll to position [120, 0]
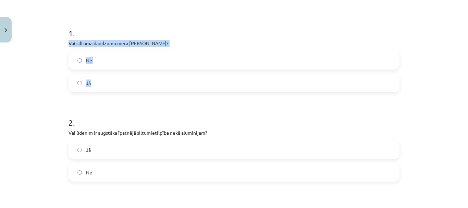
drag, startPoint x: 63, startPoint y: 43, endPoint x: 130, endPoint y: 89, distance: 81.5
click at [128, 92] on div "Mācību tēma: Fizika 9. klases 1. ieskaites mācību materiāls #5 📝 4. tēma. Siltu…" at bounding box center [234, 104] width 468 height 208
click at [93, 61] on label "Nē" at bounding box center [233, 60] width 329 height 17
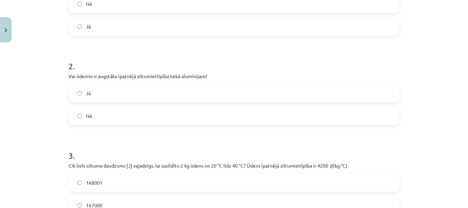
scroll to position [188, 0]
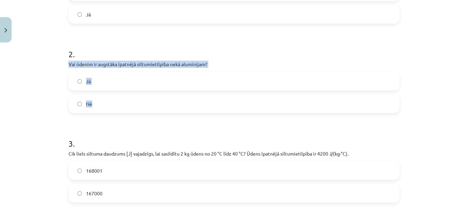
drag, startPoint x: 62, startPoint y: 63, endPoint x: 105, endPoint y: 98, distance: 55.0
click at [105, 98] on div "7 XP Saņemsi Sarežģīts 103 pilda Apraksts Uzdevums Palīdzība 1 . Vai siltuma da…" at bounding box center [233, 72] width 339 height 430
click at [86, 80] on span "Jā" at bounding box center [88, 81] width 5 height 7
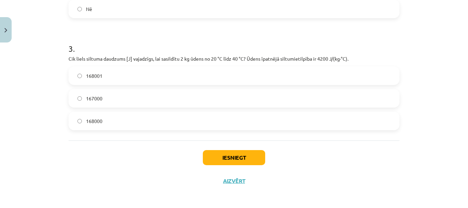
scroll to position [285, 0]
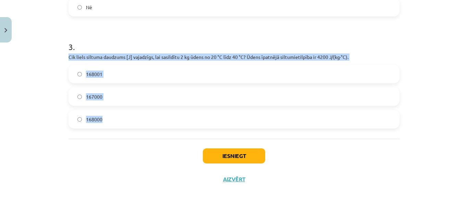
drag, startPoint x: 74, startPoint y: 68, endPoint x: 125, endPoint y: 120, distance: 73.1
click at [108, 120] on label "168000" at bounding box center [233, 119] width 329 height 17
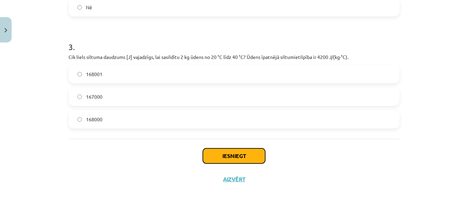
click at [228, 149] on button "Iesniegt" at bounding box center [234, 155] width 62 height 15
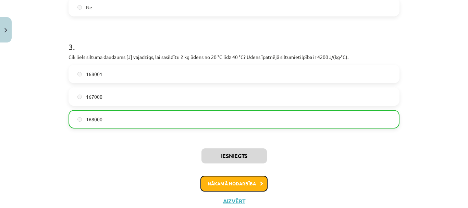
click at [228, 180] on button "Nākamā nodarbība" at bounding box center [233, 184] width 67 height 16
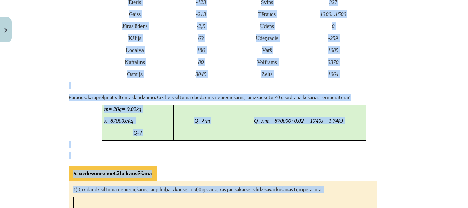
scroll to position [502, 0]
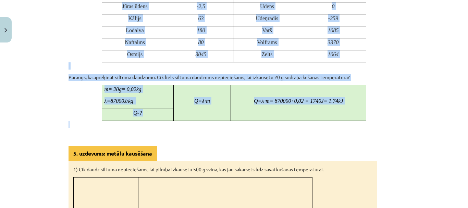
drag, startPoint x: 190, startPoint y: 86, endPoint x: 299, endPoint y: 124, distance: 115.6
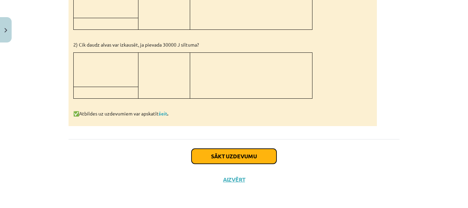
click at [235, 152] on button "Sākt uzdevumu" at bounding box center [233, 156] width 85 height 15
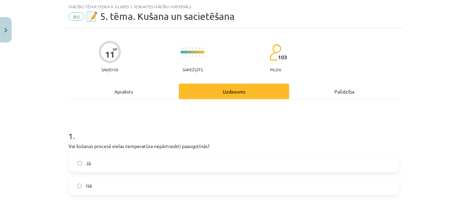
scroll to position [86, 0]
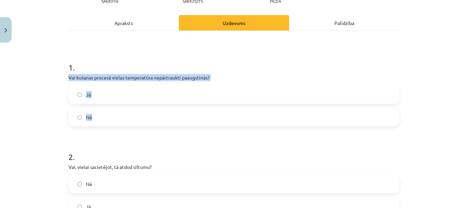
drag, startPoint x: 63, startPoint y: 78, endPoint x: 115, endPoint y: 111, distance: 60.9
click at [108, 117] on label "Nē" at bounding box center [233, 117] width 329 height 17
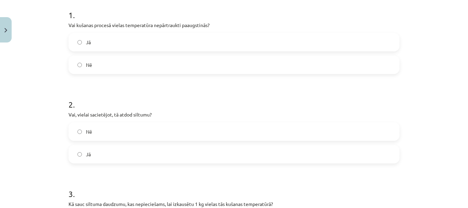
scroll to position [154, 0]
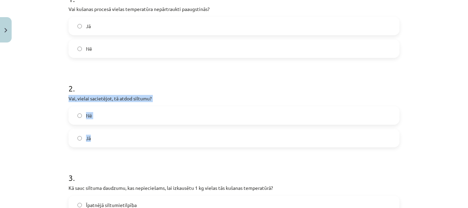
drag, startPoint x: 63, startPoint y: 98, endPoint x: 119, endPoint y: 138, distance: 69.4
click at [100, 136] on label "Jā" at bounding box center [233, 137] width 329 height 17
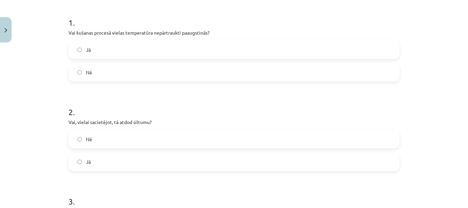
scroll to position [120, 0]
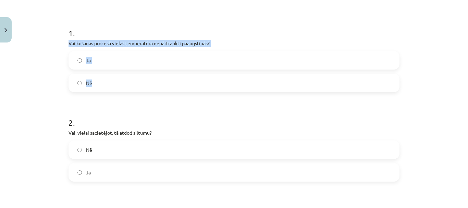
drag, startPoint x: 59, startPoint y: 41, endPoint x: 118, endPoint y: 80, distance: 70.4
click at [118, 80] on div "Mācību tēma: Fizika 9. klases 1. ieskaites mācību materiāls #6 📝 5. tēma. Kušan…" at bounding box center [234, 104] width 468 height 208
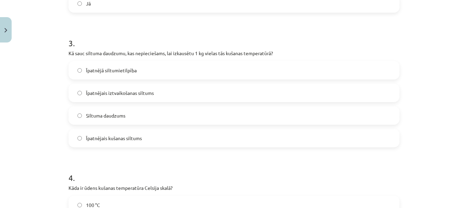
scroll to position [291, 0]
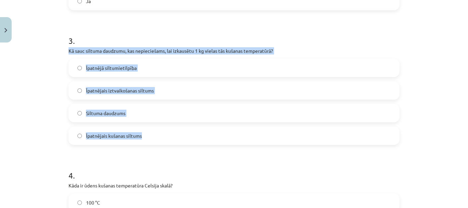
drag, startPoint x: 64, startPoint y: 50, endPoint x: 171, endPoint y: 130, distance: 133.6
click at [171, 130] on div "11 XP Saņemsi Sarežģīts 103 pilda Apraksts Uzdevums Palīdzība 1 . Vai kušanas p…" at bounding box center [233, 103] width 339 height 699
click at [132, 136] on span "Īpatnējais kušanas siltums" at bounding box center [114, 135] width 56 height 7
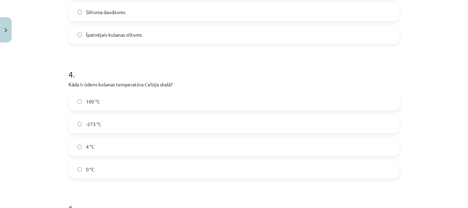
scroll to position [394, 0]
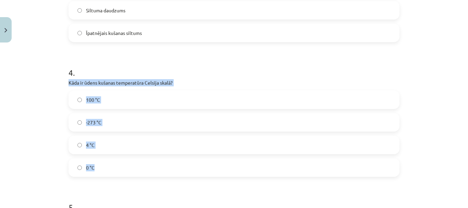
drag, startPoint x: 65, startPoint y: 83, endPoint x: 103, endPoint y: 162, distance: 87.3
click at [103, 162] on div "11 XP Saņemsi Sarežģīts 103 pilda Apraksts Uzdevums Palīdzība 1 . Vai kušanas p…" at bounding box center [233, 1] width 339 height 699
click at [86, 168] on span "0 °C" at bounding box center [90, 167] width 9 height 7
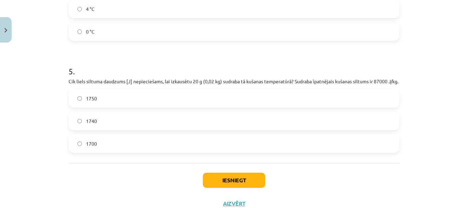
scroll to position [531, 0]
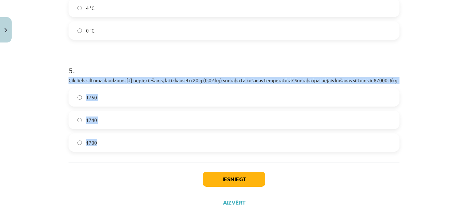
drag, startPoint x: 63, startPoint y: 83, endPoint x: 100, endPoint y: 152, distance: 78.1
click at [100, 152] on div "Mācību tēma: Fizika 9. klases 1. ieskaites mācību materiāls #6 📝 5. tēma. Kušan…" at bounding box center [234, 104] width 468 height 208
click at [121, 127] on label "1740" at bounding box center [233, 119] width 329 height 17
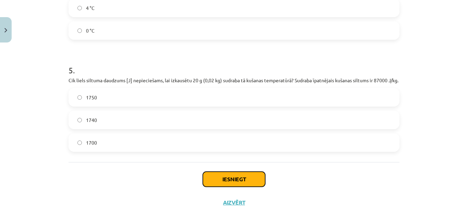
click at [236, 187] on button "Iesniegt" at bounding box center [234, 179] width 62 height 15
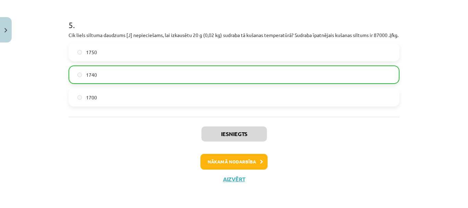
scroll to position [583, 0]
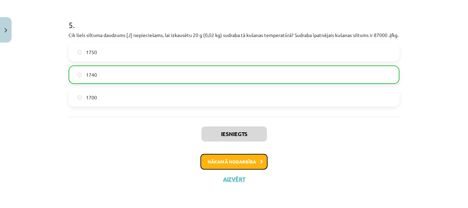
click at [254, 163] on button "Nākamā nodarbība" at bounding box center [233, 162] width 67 height 16
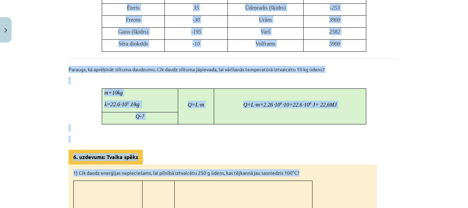
scroll to position [430, 0]
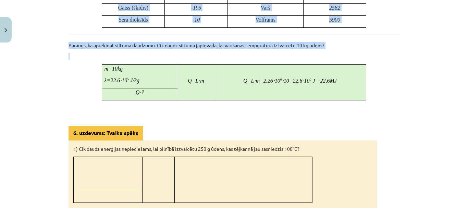
drag, startPoint x: 178, startPoint y: 122, endPoint x: 371, endPoint y: 93, distance: 195.5
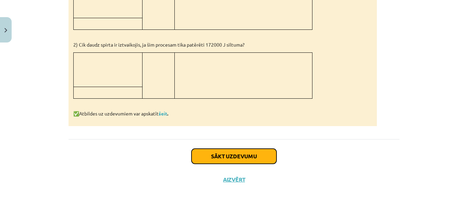
click at [238, 157] on button "Sākt uzdevumu" at bounding box center [233, 156] width 85 height 15
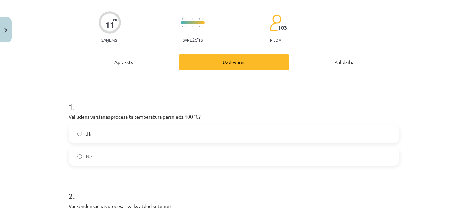
scroll to position [86, 0]
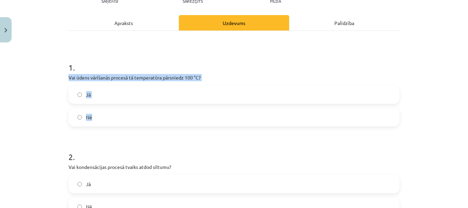
drag, startPoint x: 61, startPoint y: 77, endPoint x: 106, endPoint y: 120, distance: 61.3
click at [106, 120] on div "Mācību tēma: Fizika 9. klases 1. ieskaites mācību materiāls #7 📝 6. tēma. Iztva…" at bounding box center [234, 104] width 468 height 208
click at [102, 118] on label "Nē" at bounding box center [233, 117] width 329 height 17
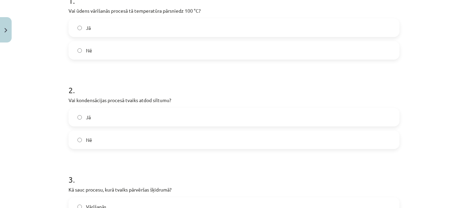
scroll to position [154, 0]
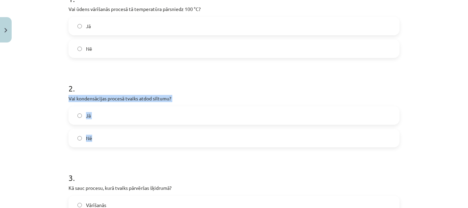
drag, startPoint x: 62, startPoint y: 99, endPoint x: 115, endPoint y: 142, distance: 68.4
click at [95, 120] on label "Jā" at bounding box center [233, 115] width 329 height 17
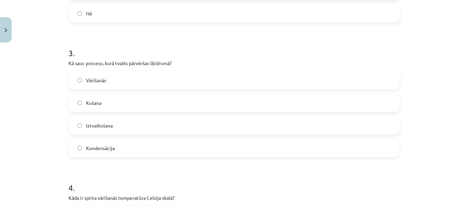
scroll to position [291, 0]
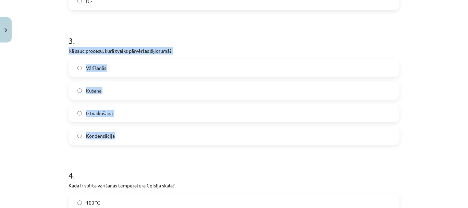
drag, startPoint x: 61, startPoint y: 51, endPoint x: 119, endPoint y: 133, distance: 100.6
click at [119, 133] on div "Mācību tēma: Fizika 9. klases 1. ieskaites mācību materiāls #7 📝 6. tēma. Iztva…" at bounding box center [234, 104] width 468 height 208
click at [120, 136] on label "Kondensācija" at bounding box center [233, 135] width 329 height 17
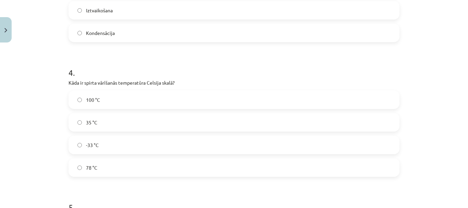
scroll to position [428, 0]
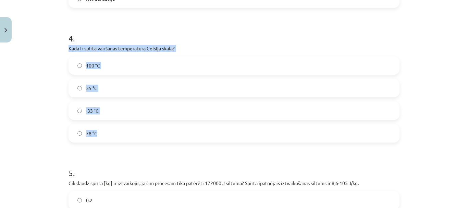
drag, startPoint x: 65, startPoint y: 50, endPoint x: 117, endPoint y: 128, distance: 94.1
click at [112, 130] on label "78 °C" at bounding box center [233, 133] width 329 height 17
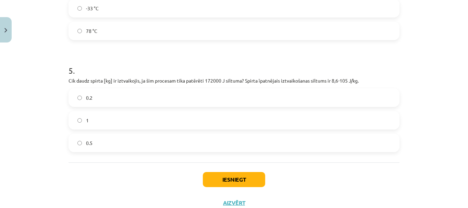
scroll to position [531, 0]
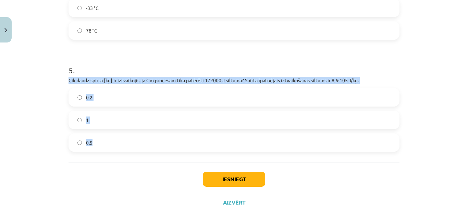
drag, startPoint x: 74, startPoint y: 91, endPoint x: 114, endPoint y: 140, distance: 62.8
click at [114, 140] on div "Mācību tēma: Fizika 9. klases 1. ieskaites mācību materiāls #7 📝 6. tēma. Iztva…" at bounding box center [234, 104] width 468 height 208
click at [99, 94] on label "0.2" at bounding box center [233, 97] width 329 height 17
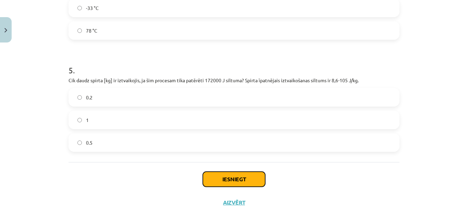
click at [228, 178] on button "Iesniegt" at bounding box center [234, 179] width 62 height 15
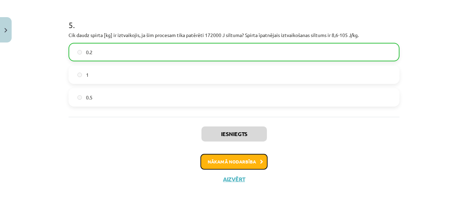
click at [253, 162] on button "Nākamā nodarbība" at bounding box center [233, 162] width 67 height 16
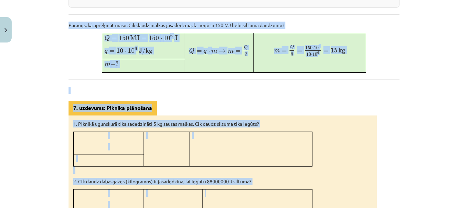
scroll to position [260, 0]
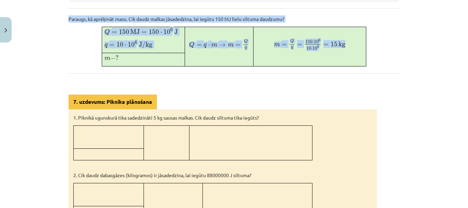
drag, startPoint x: 168, startPoint y: 121, endPoint x: 281, endPoint y: 65, distance: 125.6
click at [281, 65] on div "Kurināmais un sadegšanas siltums Lielu daļu siltuma mēs iegūstam, dedzinot kuri…" at bounding box center [233, 83] width 331 height 440
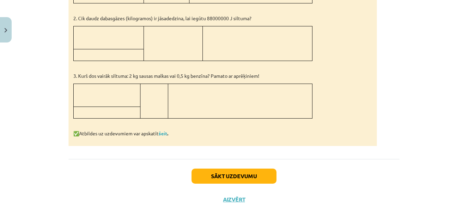
scroll to position [436, 0]
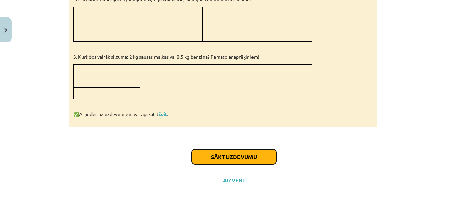
drag, startPoint x: 239, startPoint y: 159, endPoint x: 235, endPoint y: 157, distance: 4.7
click at [239, 158] on button "Sākt uzdevumu" at bounding box center [233, 156] width 85 height 15
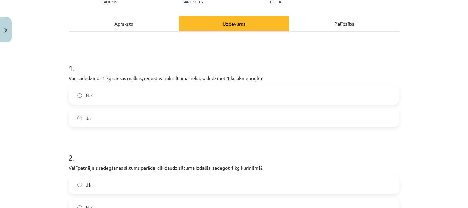
scroll to position [86, 0]
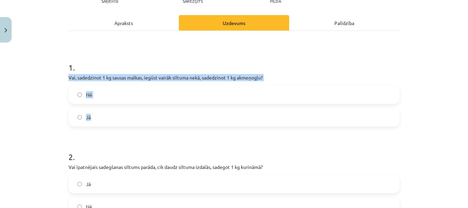
drag, startPoint x: 76, startPoint y: 82, endPoint x: 97, endPoint y: 114, distance: 39.3
click at [97, 114] on div "7 XP Saņemsi Sarežģīts 103 pilda Apraksts Uzdevums Palīdzība 1 . Vai, sadedzino…" at bounding box center [233, 175] width 339 height 430
click at [103, 93] on label "Nē" at bounding box center [233, 94] width 329 height 17
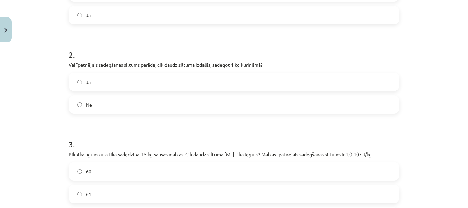
scroll to position [188, 0]
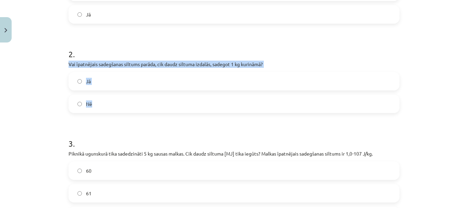
drag, startPoint x: 65, startPoint y: 65, endPoint x: 110, endPoint y: 106, distance: 60.4
click at [110, 106] on div "7 XP Saņemsi Sarežģīts 103 pilda Apraksts Uzdevums Palīdzība 1 . Vai, sadedzino…" at bounding box center [233, 72] width 339 height 430
click at [83, 78] on label "Jā" at bounding box center [233, 81] width 329 height 17
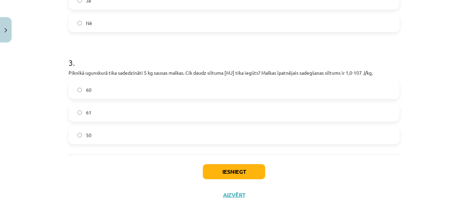
scroll to position [285, 0]
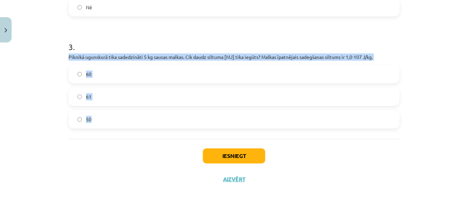
drag, startPoint x: 64, startPoint y: 57, endPoint x: 106, endPoint y: 110, distance: 67.3
click at [117, 119] on label "50" at bounding box center [233, 119] width 329 height 17
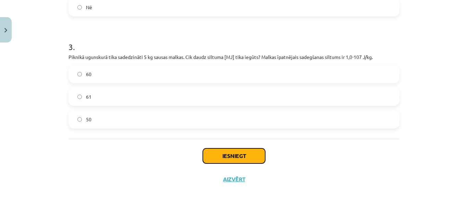
click at [223, 156] on button "Iesniegt" at bounding box center [234, 155] width 62 height 15
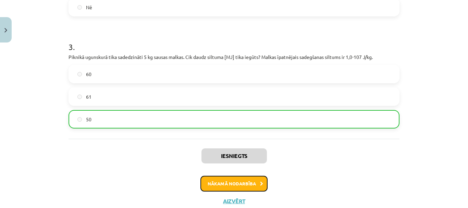
click at [237, 186] on button "Nākamā nodarbība" at bounding box center [233, 184] width 67 height 16
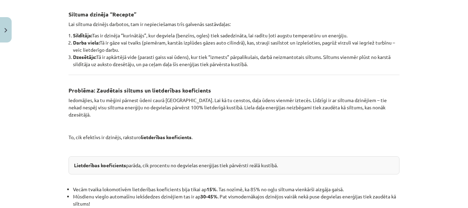
scroll to position [266, 0]
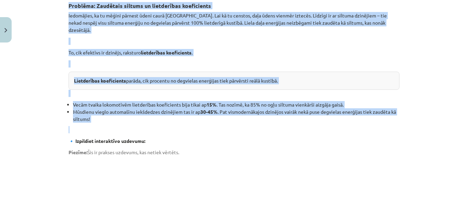
drag, startPoint x: 203, startPoint y: 124, endPoint x: 218, endPoint y: 120, distance: 15.9
click at [218, 120] on div "Siltuma dzinēji Kā degviela automašīnas bākā liek riteņiem griezties? Kā ogles …" at bounding box center [233, 128] width 331 height 542
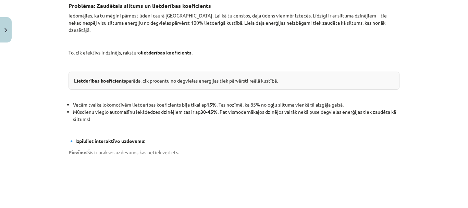
click at [285, 137] on p "🔹 Izpildiet interaktīvo uzdevumu:" at bounding box center [233, 140] width 331 height 7
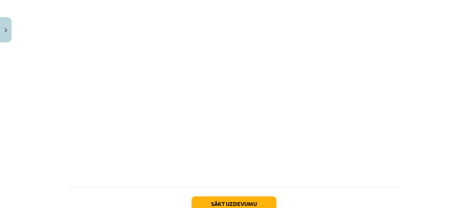
scroll to position [506, 0]
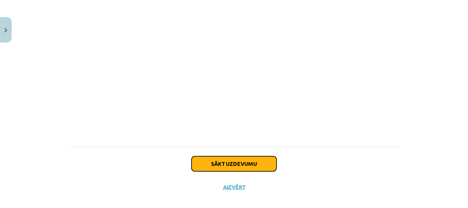
click at [236, 156] on button "Sākt uzdevumu" at bounding box center [233, 163] width 85 height 15
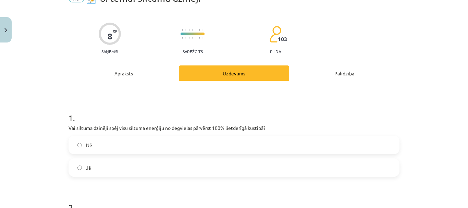
scroll to position [120, 0]
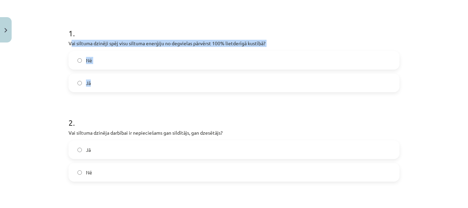
drag, startPoint x: 69, startPoint y: 42, endPoint x: 101, endPoint y: 76, distance: 46.5
click at [101, 76] on div "1 . Vai siltuma dzinēji spēj visu siltuma enerģiju no degvielas pārvērst 100% l…" at bounding box center [233, 54] width 331 height 76
click at [57, 62] on div "Mācību tēma: Fizika 9. klases 1. ieskaites mācību materiāls #9 📝 8. tēma. Siltu…" at bounding box center [234, 104] width 468 height 208
drag, startPoint x: 65, startPoint y: 41, endPoint x: 104, endPoint y: 82, distance: 56.2
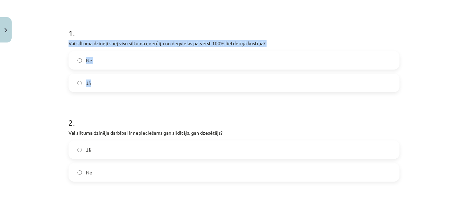
click at [82, 60] on label "Nē" at bounding box center [233, 60] width 329 height 17
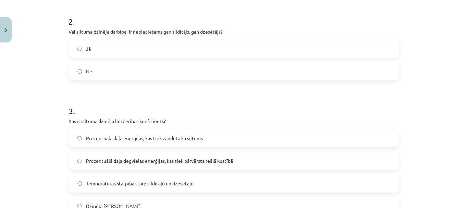
scroll to position [223, 0]
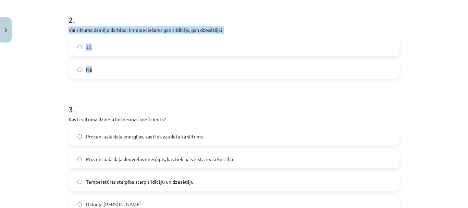
drag, startPoint x: 70, startPoint y: 32, endPoint x: 100, endPoint y: 66, distance: 45.1
click at [100, 66] on div "8 XP Saņemsi Sarežģīts 103 pilda Apraksts Uzdevums Palīdzība 1 . Vai siltuma dz…" at bounding box center [233, 116] width 339 height 587
click at [89, 47] on label "Jā" at bounding box center [233, 46] width 329 height 17
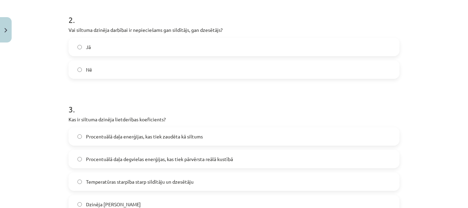
scroll to position [257, 0]
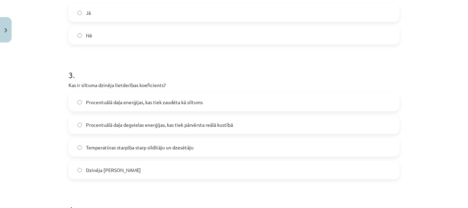
drag, startPoint x: 58, startPoint y: 87, endPoint x: 152, endPoint y: 174, distance: 128.2
click at [152, 174] on div "Mācību tēma: Fizika 9. klases 1. ieskaites mācību materiāls #9 📝 8. tēma. Siltu…" at bounding box center [234, 104] width 468 height 208
click at [187, 125] on span "Procentuālā daļa degvielas enerģijas, kas tiek pārvērsta reālā kustībā" at bounding box center [159, 124] width 147 height 7
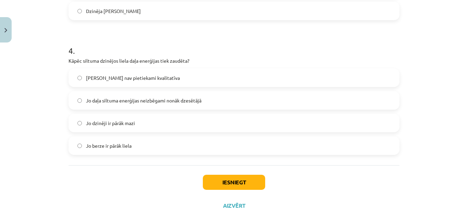
scroll to position [428, 0]
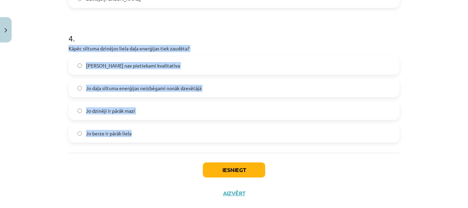
drag, startPoint x: 63, startPoint y: 47, endPoint x: 159, endPoint y: 134, distance: 129.4
click at [184, 86] on span "Jo daļa siltuma enerģijas neizbēgami nonāk dzesētājā" at bounding box center [143, 88] width 115 height 7
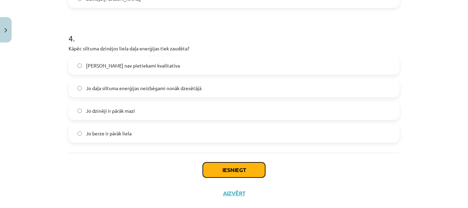
click at [244, 171] on button "Iesniegt" at bounding box center [234, 169] width 62 height 15
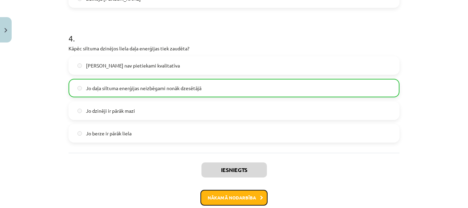
click at [239, 198] on button "Nākamā nodarbība" at bounding box center [233, 198] width 67 height 16
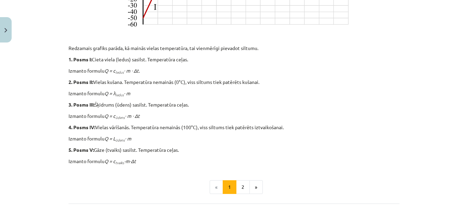
scroll to position [374, 0]
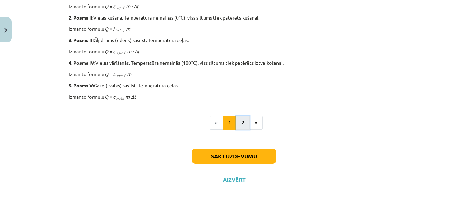
click at [241, 123] on button "2" at bounding box center [243, 123] width 14 height 14
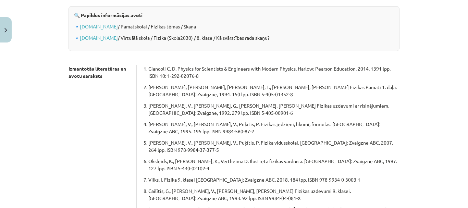
scroll to position [123, 0]
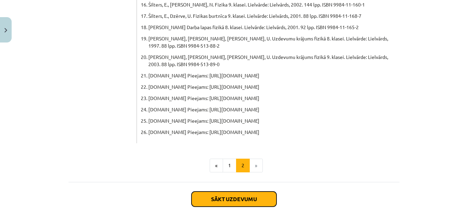
click at [233, 191] on button "Sākt uzdevumu" at bounding box center [233, 198] width 85 height 15
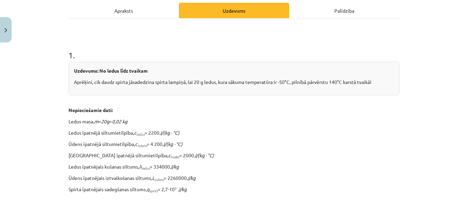
scroll to position [86, 0]
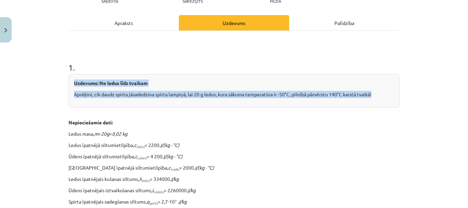
drag, startPoint x: 70, startPoint y: 82, endPoint x: 406, endPoint y: 97, distance: 336.3
click at [406, 97] on div "Mācību tēma: Fizika 9. klases 1. ieskaites mācību materiāls #10 ✅ Kopsavilkuma …" at bounding box center [234, 104] width 468 height 208
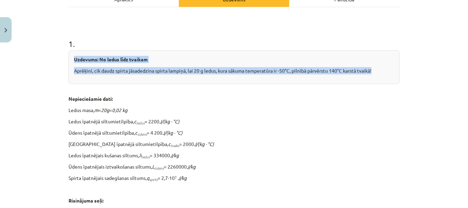
scroll to position [120, 0]
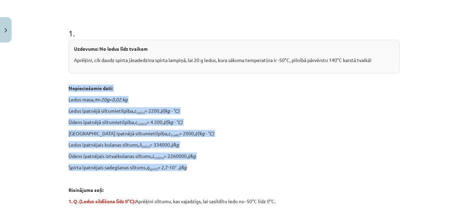
drag, startPoint x: 64, startPoint y: 86, endPoint x: 216, endPoint y: 169, distance: 173.5
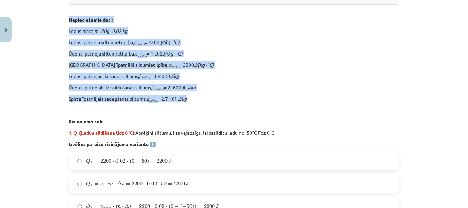
scroll to position [223, 0]
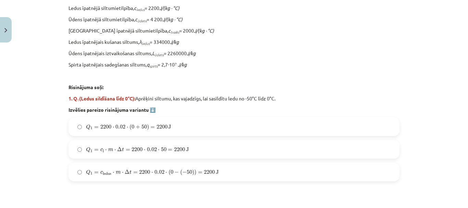
click at [244, 74] on p at bounding box center [233, 75] width 331 height 7
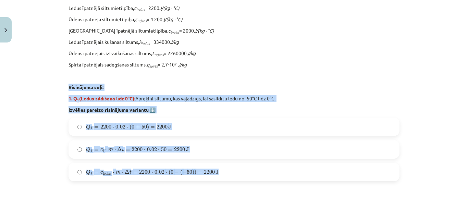
drag, startPoint x: 66, startPoint y: 85, endPoint x: 221, endPoint y: 172, distance: 177.2
click at [221, 172] on div "1 . Uzdevums: No ledus līdz tvaikam Aprēķini, cik daudz spirta jāsadedzina spir…" at bounding box center [233, 47] width 331 height 267
click at [221, 114] on div "1 . Uzdevums: No ledus līdz tvaikam Aprēķini, cik daudz spirta jāsadedzina spir…" at bounding box center [233, 47] width 331 height 267
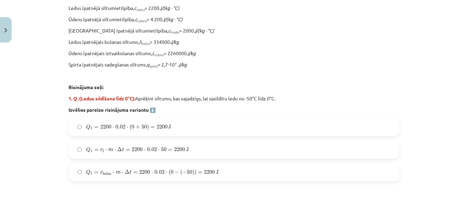
click at [170, 151] on span "Q 1 = c l ⋅ m ⋅ Δ t = 2200 ⋅ 0.02 ⋅ 50 = 2200 J" at bounding box center [137, 149] width 103 height 5
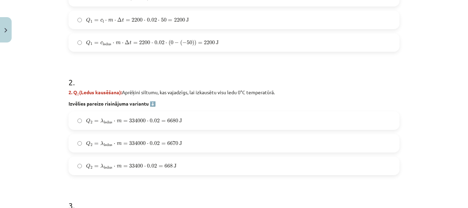
scroll to position [360, 0]
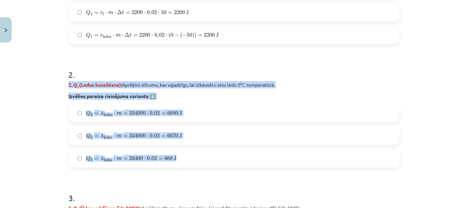
drag, startPoint x: 58, startPoint y: 87, endPoint x: 188, endPoint y: 160, distance: 149.2
click at [188, 160] on div "Mācību tēma: Fizika 9. klases 1. ieskaites mācību materiāls #10 ✅ Kopsavilkuma …" at bounding box center [234, 104] width 468 height 208
click at [194, 109] on label "Q 2 = λ ledus ⋅ m = 334000 ⋅ 0.02 = 6680 J Q 2 = λ ledus ⋅ m = 334000 ⋅ 0.02 = …" at bounding box center [233, 112] width 329 height 17
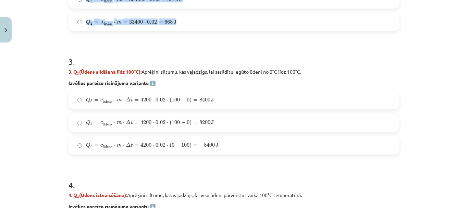
scroll to position [497, 0]
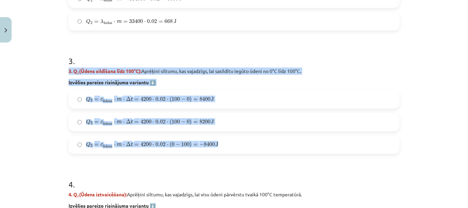
drag, startPoint x: 62, startPoint y: 71, endPoint x: 220, endPoint y: 146, distance: 174.9
click at [220, 146] on div "7 XP Saņemsi Sarežģīts 103 pilda Apraksts Uzdevums Palīdzība 1 . Uzdevums: No l…" at bounding box center [233, 129] width 339 height 1160
click at [236, 101] on label "Q 3 = c ū dens ⋅ m ⋅ Δ t = 4200 ⋅ 0.02 ⋅ ( 100 − 0 ) = 8400 J Q 3 = c ūdens ⋅ m…" at bounding box center [233, 99] width 329 height 17
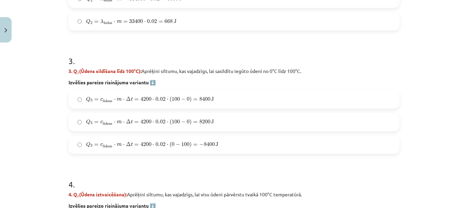
click at [181, 99] on span "−" at bounding box center [183, 99] width 4 height 4
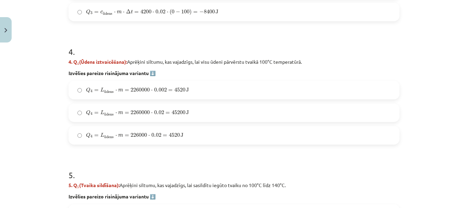
scroll to position [634, 0]
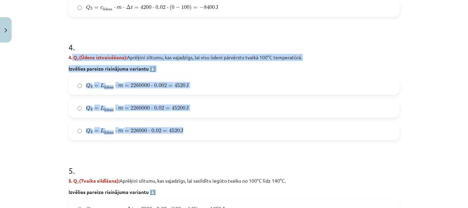
drag, startPoint x: 70, startPoint y: 57, endPoint x: 185, endPoint y: 135, distance: 139.2
click at [185, 135] on div "4 . 4. Q 4 (Ūdens iztvaicēšana): Aprēķini siltumu, kas vajadzīgs, lai visu ūden…" at bounding box center [233, 85] width 331 height 110
click at [195, 108] on label "Q 4 = L ū dens ⋅ m = 2260000 ⋅ 0.02 = 45200 J Q 4 = L ūdens ⋅ m = 2260000 ⋅ 0.0…" at bounding box center [233, 108] width 329 height 17
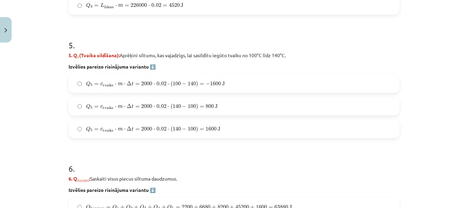
scroll to position [771, 0]
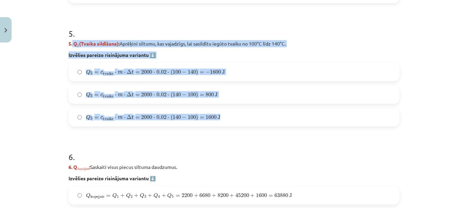
drag, startPoint x: 70, startPoint y: 43, endPoint x: 240, endPoint y: 112, distance: 184.0
click at [240, 112] on div "5 . 5. Q 5 (Tvaika sildīšana): Aprēķini siltumu, kas vajadzīgs, lai sasildītu i…" at bounding box center [233, 72] width 331 height 110
click at [262, 78] on label "Q 5 = c tvaiks ⋅ m ⋅ Δ t = 2000 ⋅ 0.02 ⋅ ( 100 − 140 ) = − 1600 J Q 5 = c tvaik…" at bounding box center [233, 71] width 329 height 17
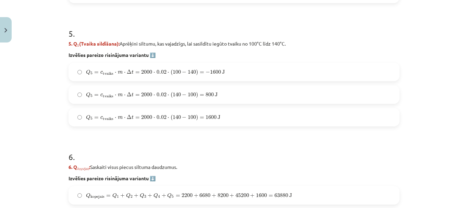
click at [205, 116] on span "1600" at bounding box center [210, 117] width 11 height 4
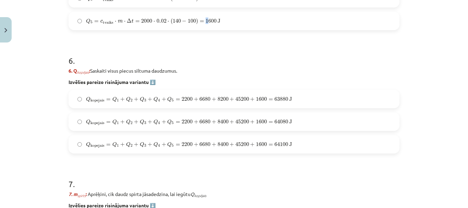
scroll to position [873, 0]
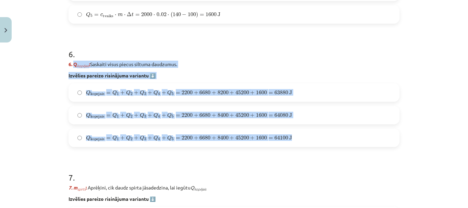
drag, startPoint x: 72, startPoint y: 64, endPoint x: 309, endPoint y: 140, distance: 248.8
click at [309, 140] on div "6 . 6. Q kopējais ​: Saskaiti visus piecus siltuma daudzumus. Izvēlies pareizo …" at bounding box center [233, 92] width 331 height 110
drag, startPoint x: 289, startPoint y: 138, endPoint x: 294, endPoint y: 140, distance: 5.6
click at [289, 138] on span "J" at bounding box center [290, 138] width 3 height 4
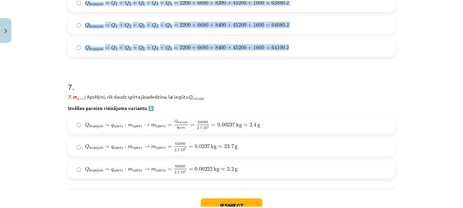
scroll to position [976, 0]
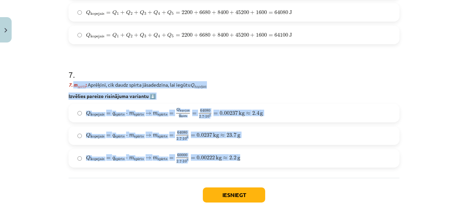
drag, startPoint x: 71, startPoint y: 84, endPoint x: 264, endPoint y: 159, distance: 206.6
click at [264, 159] on div "7 . 7. m spirts : Aprēķini, cik daudz spirta jāsadedzina, lai iegūtu Q kopējais…" at bounding box center [233, 113] width 331 height 110
click at [335, 106] on label "Q kopejais = q spirts ⋅ m spirts → m spirts = Q kopejais q spirts = 64080 2.7 ⋅…" at bounding box center [233, 112] width 329 height 17
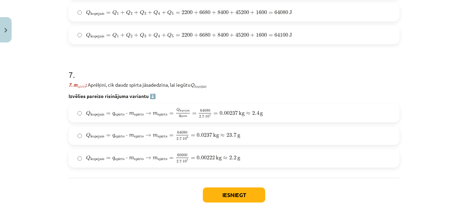
click at [272, 114] on label "Q kopejais = q spirts ⋅ m spirts → m spirts = Q kopejais q spirts = 64080 2.7 ⋅…" at bounding box center [233, 112] width 329 height 17
click at [249, 192] on button "Iesniegt" at bounding box center [234, 194] width 62 height 15
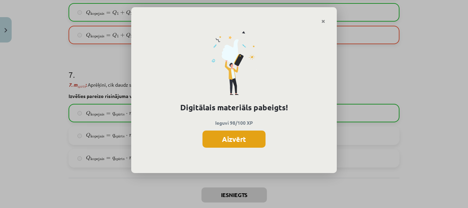
click at [237, 140] on button "Aizvērt" at bounding box center [233, 138] width 63 height 17
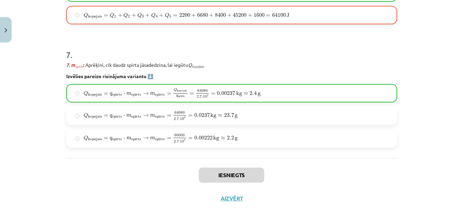
scroll to position [1015, 0]
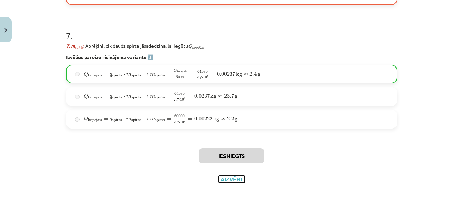
click at [233, 180] on button "Aizvērt" at bounding box center [231, 179] width 26 height 7
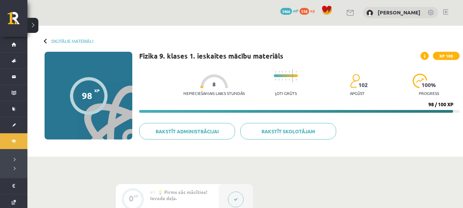
scroll to position [0, 0]
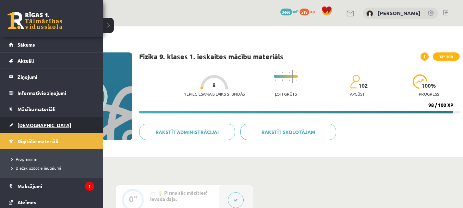
click at [37, 122] on link "[DEMOGRAPHIC_DATA]" at bounding box center [51, 125] width 85 height 16
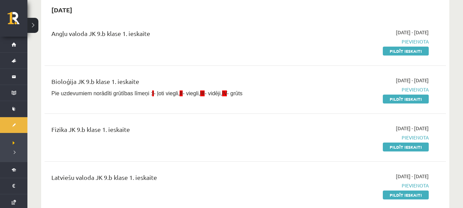
scroll to position [68, 0]
